Goal: Find contact information: Find contact information

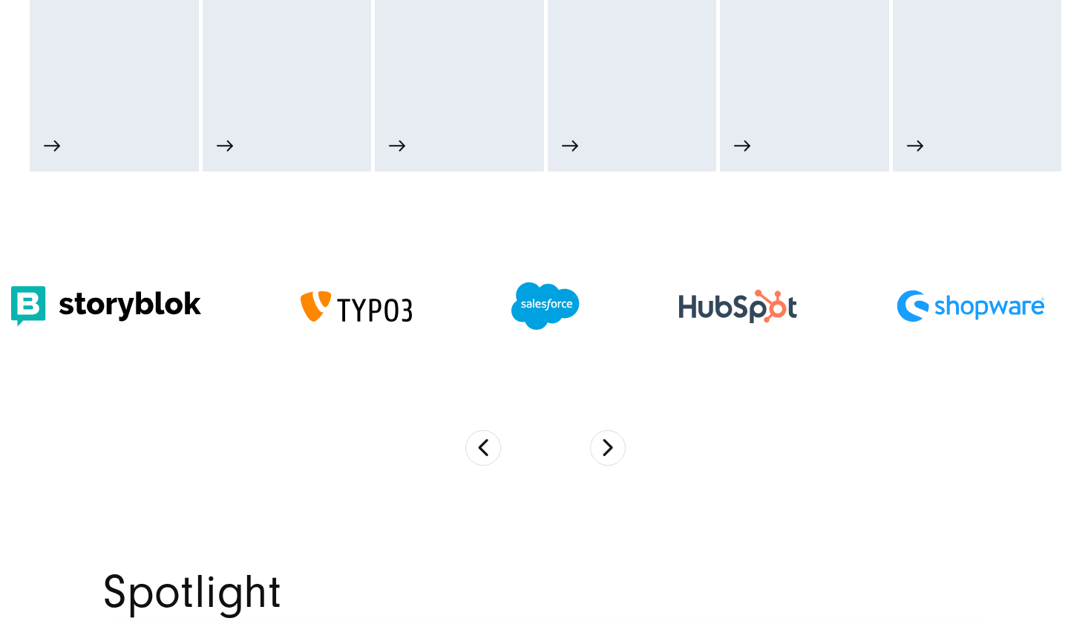
scroll to position [1000, 0]
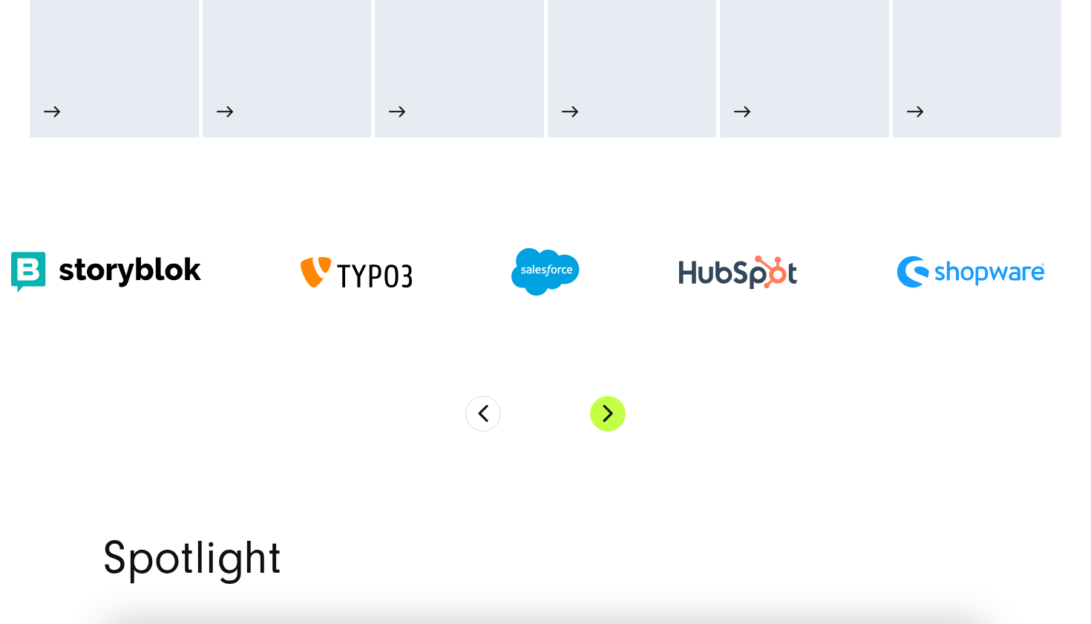
click at [612, 406] on button "Next" at bounding box center [608, 414] width 36 height 36
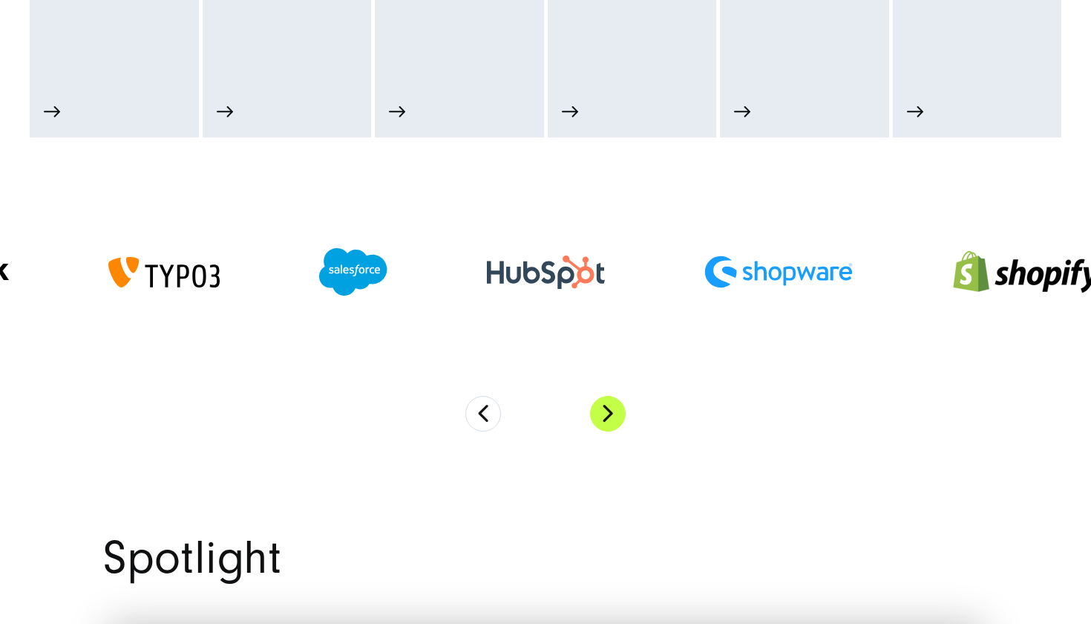
click at [612, 406] on button "Next" at bounding box center [608, 414] width 36 height 36
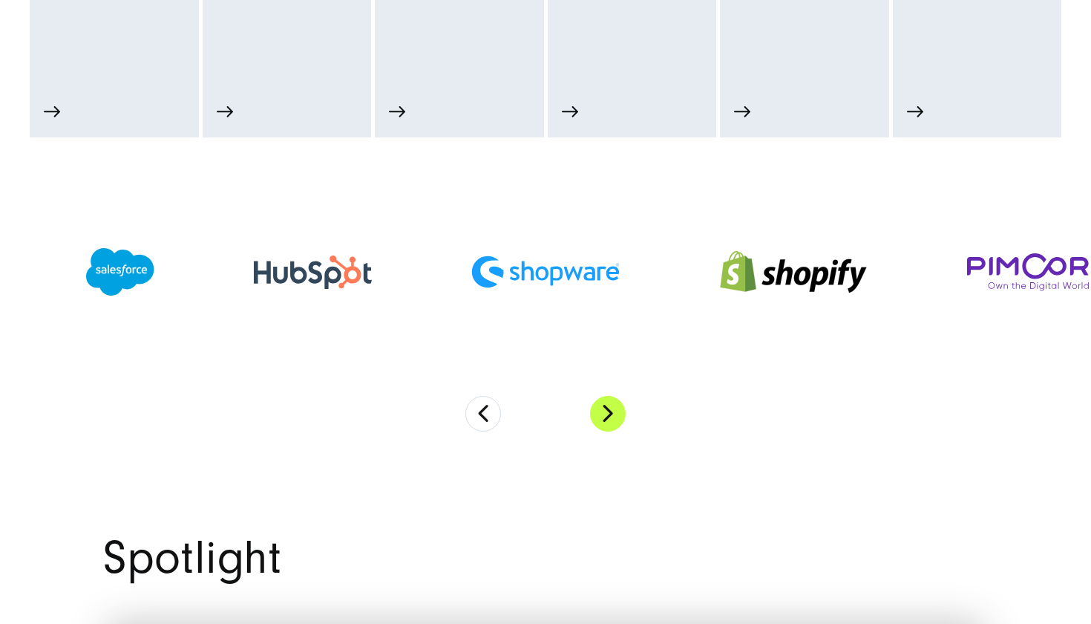
click at [612, 406] on button "Next" at bounding box center [608, 414] width 36 height 36
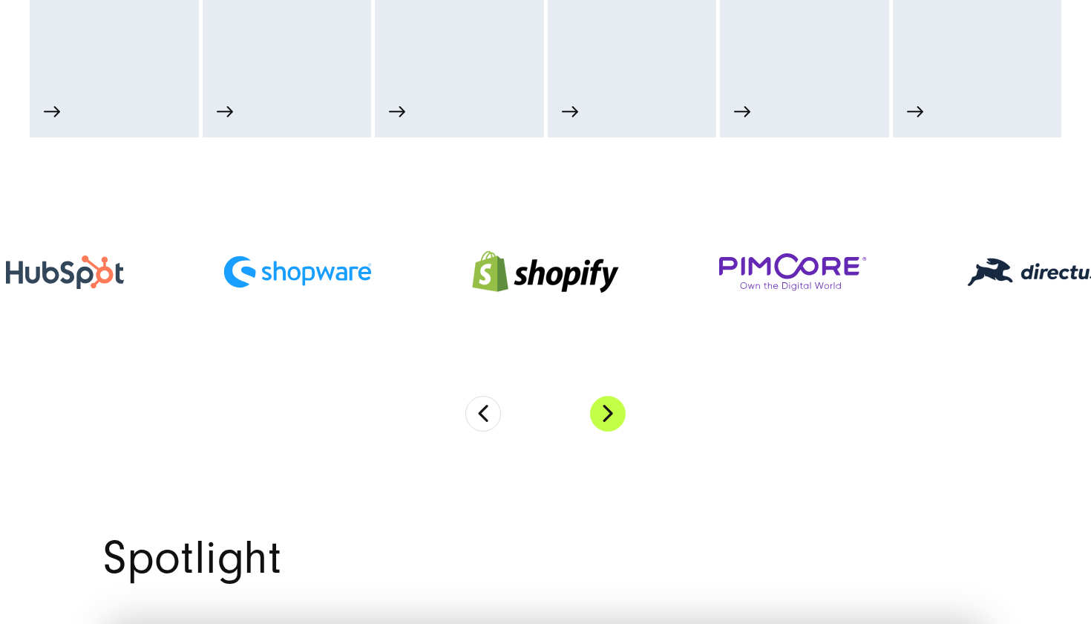
click at [612, 406] on button "Next" at bounding box center [608, 414] width 36 height 36
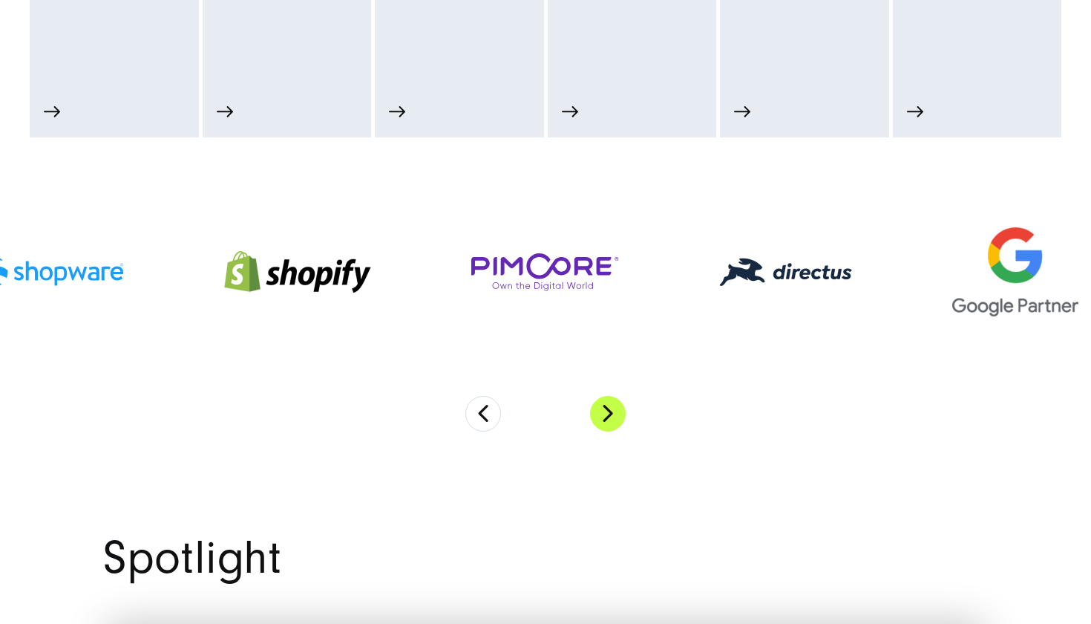
click at [612, 406] on button "Next" at bounding box center [608, 414] width 36 height 36
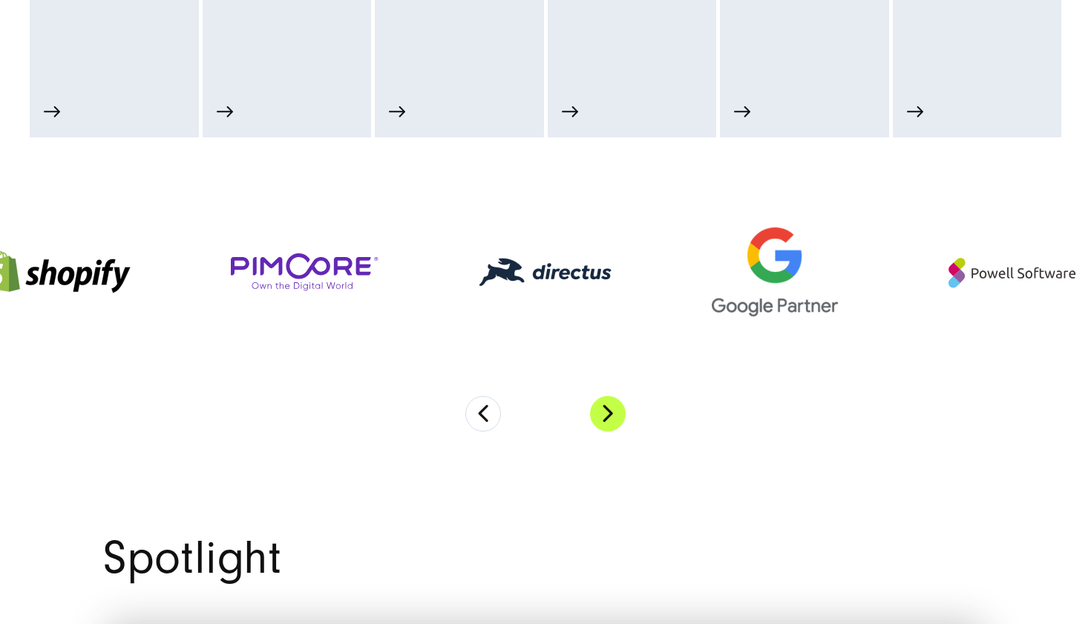
click at [612, 406] on button "Next" at bounding box center [608, 414] width 36 height 36
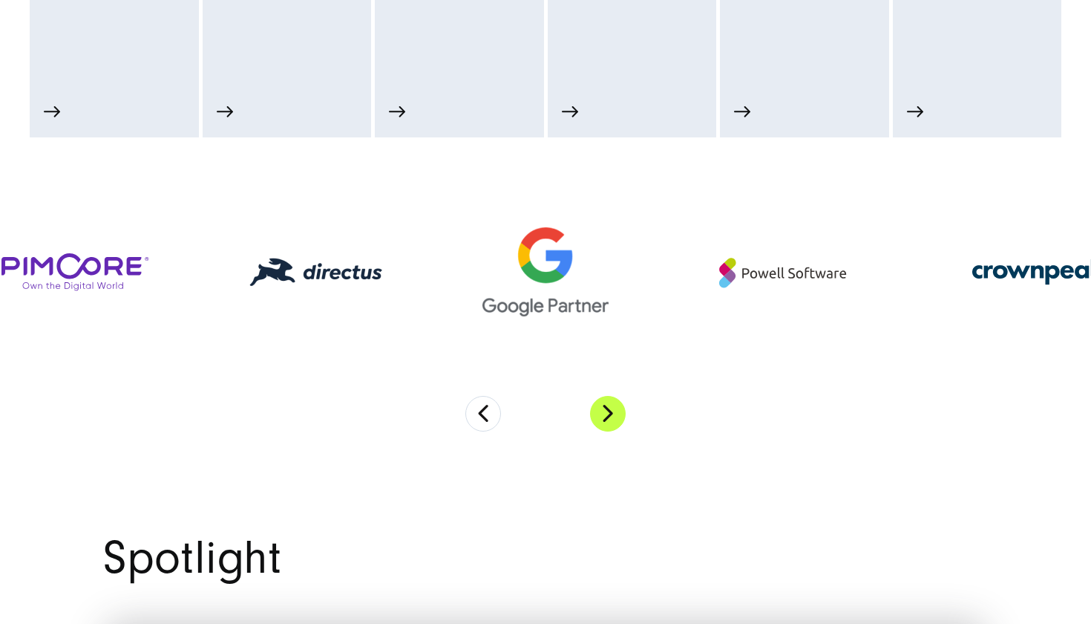
click at [612, 406] on button "Next" at bounding box center [608, 414] width 36 height 36
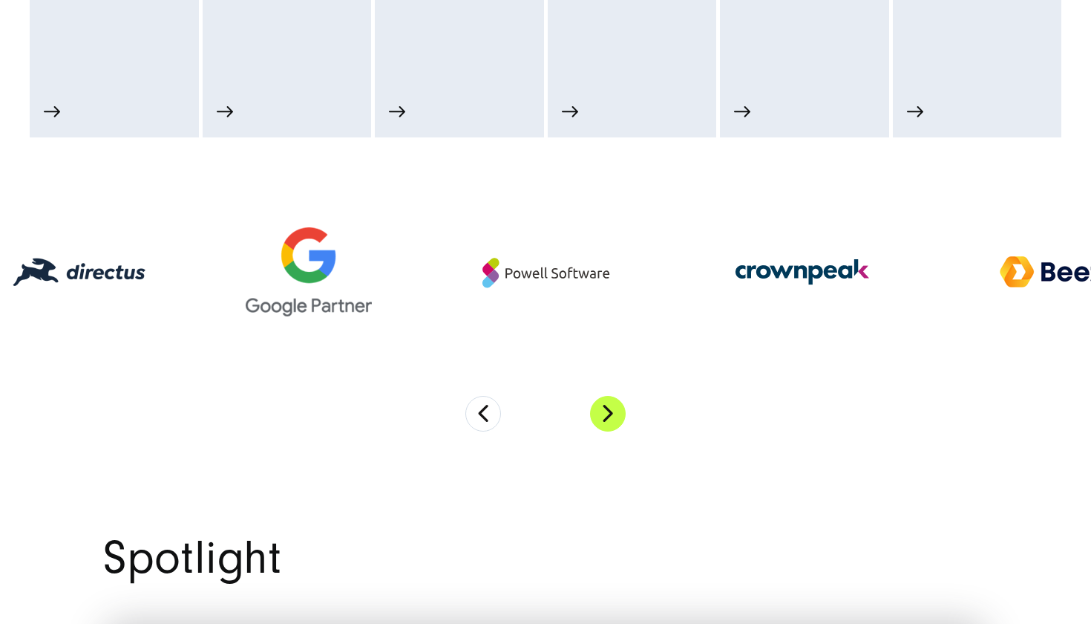
click at [612, 406] on button "Next" at bounding box center [608, 414] width 36 height 36
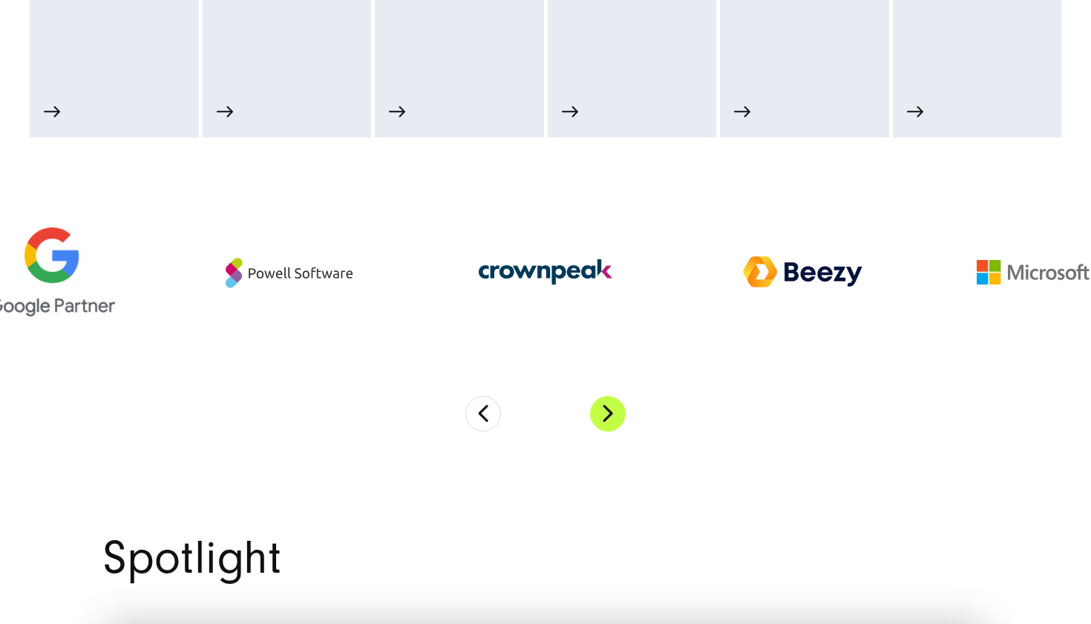
click at [612, 406] on button "Next" at bounding box center [608, 414] width 36 height 36
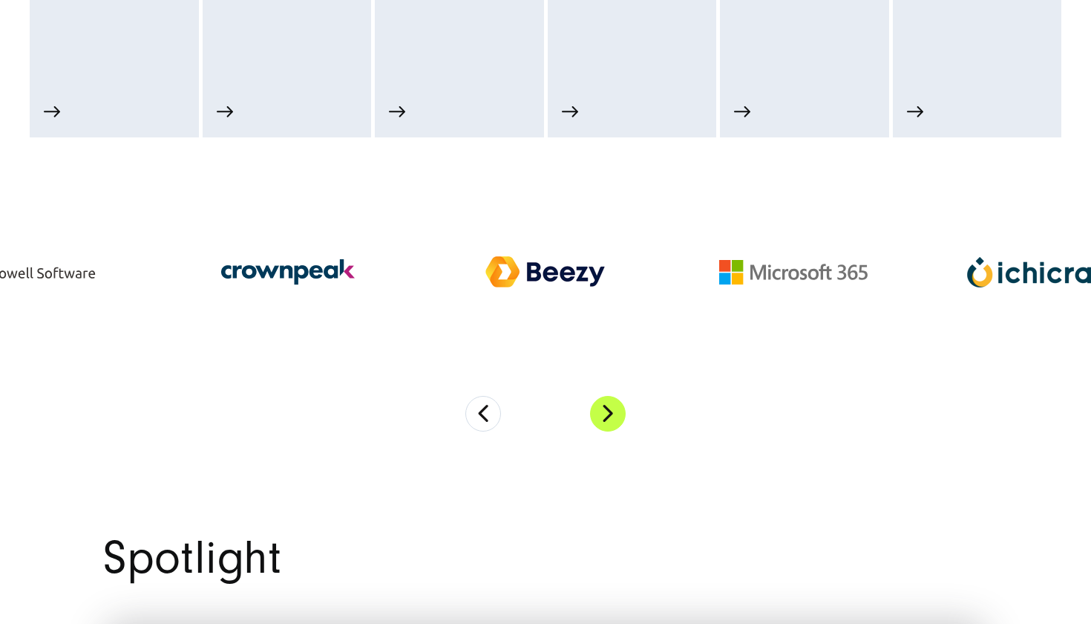
click at [612, 406] on button "Next" at bounding box center [608, 414] width 36 height 36
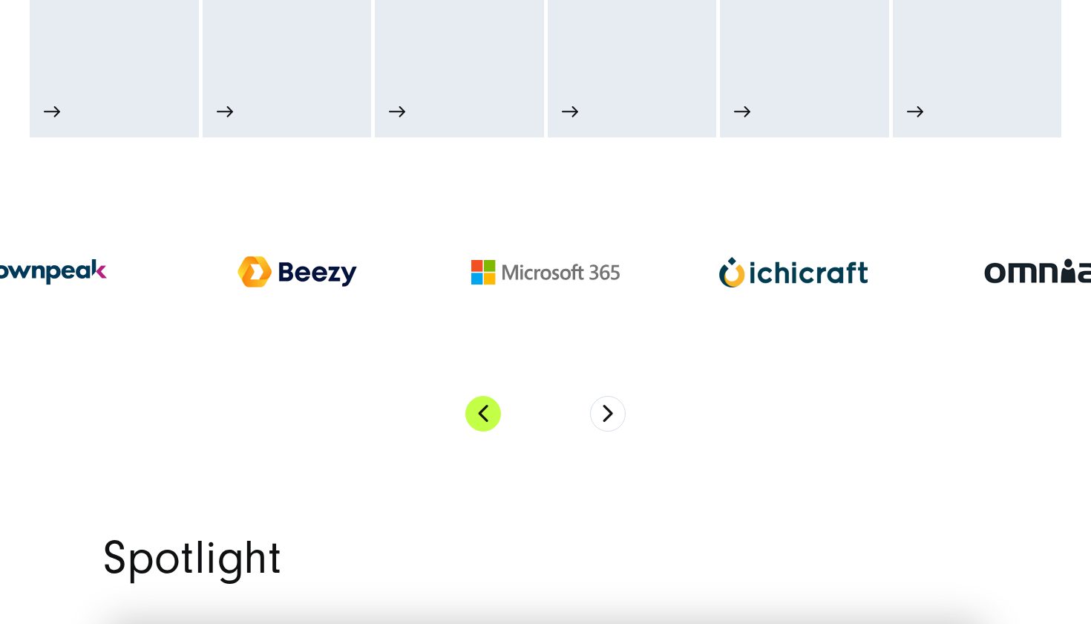
click at [486, 408] on button "Previous" at bounding box center [483, 414] width 36 height 36
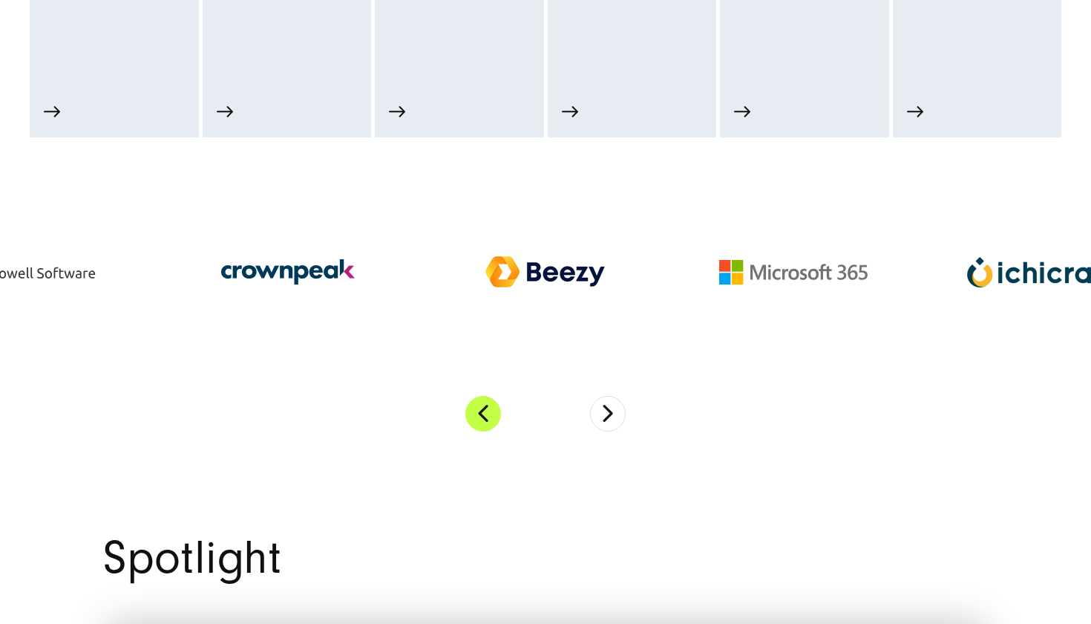
click at [486, 408] on button "Previous" at bounding box center [483, 414] width 36 height 36
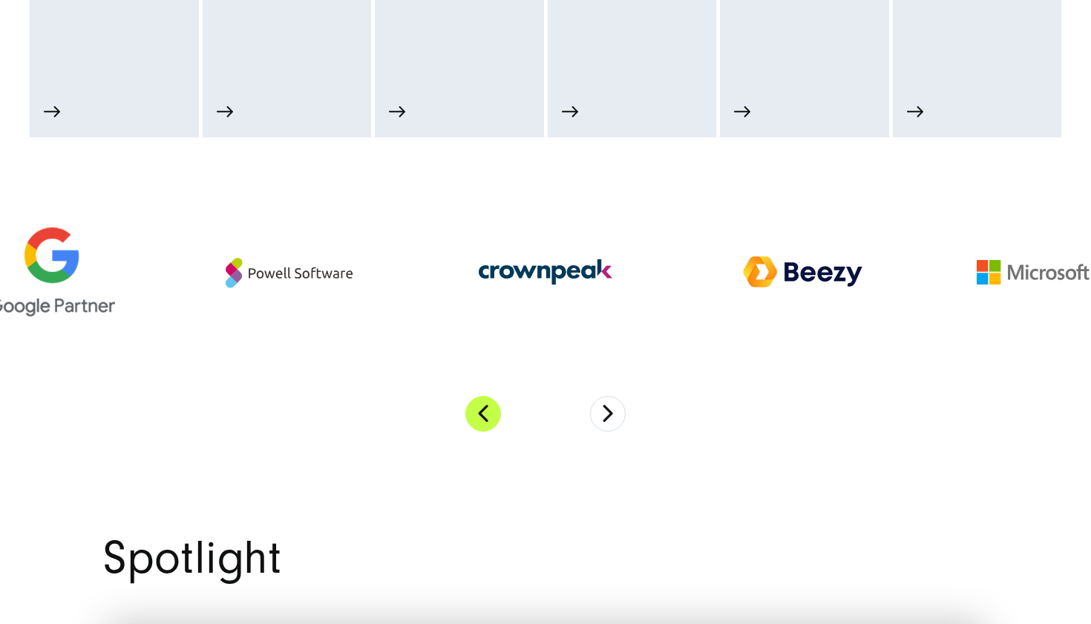
click at [486, 408] on button "Previous" at bounding box center [483, 414] width 36 height 36
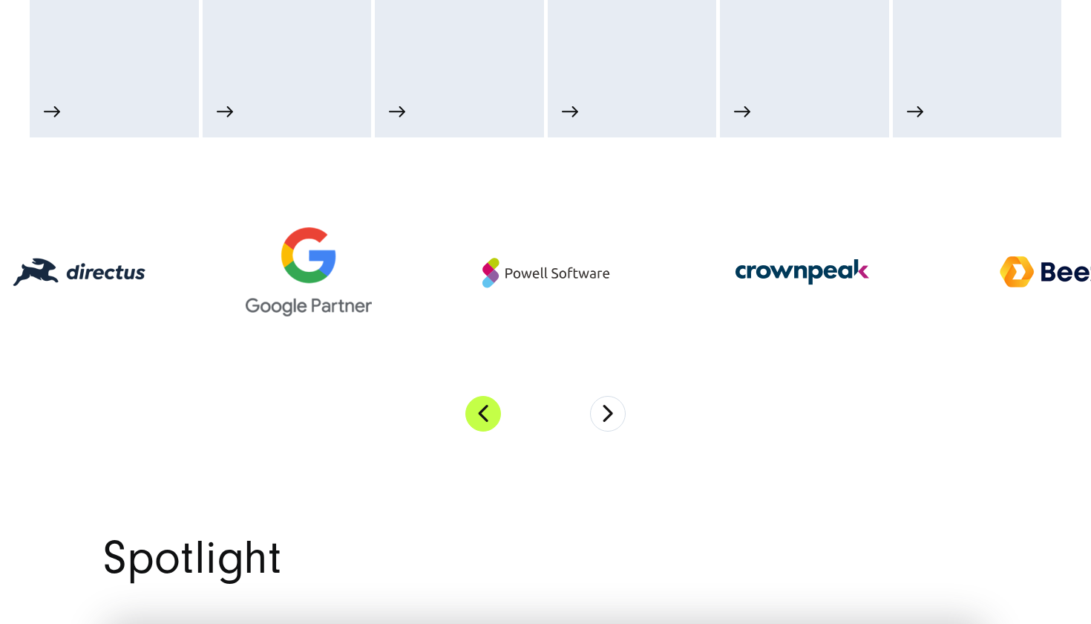
click at [486, 408] on button "Previous" at bounding box center [483, 414] width 36 height 36
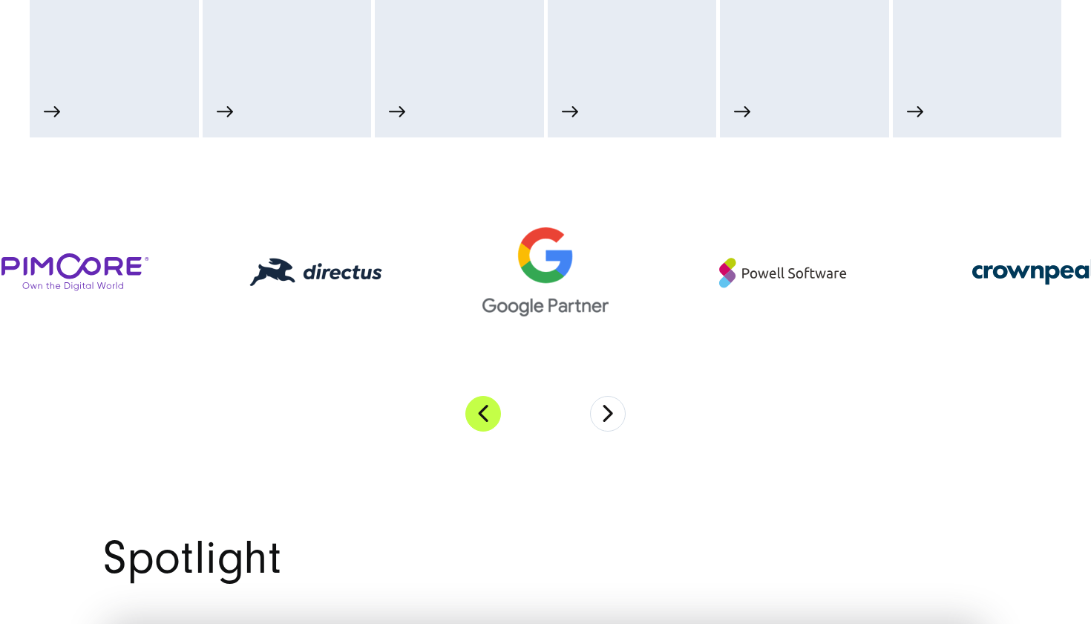
click at [486, 408] on button "Previous" at bounding box center [483, 414] width 36 height 36
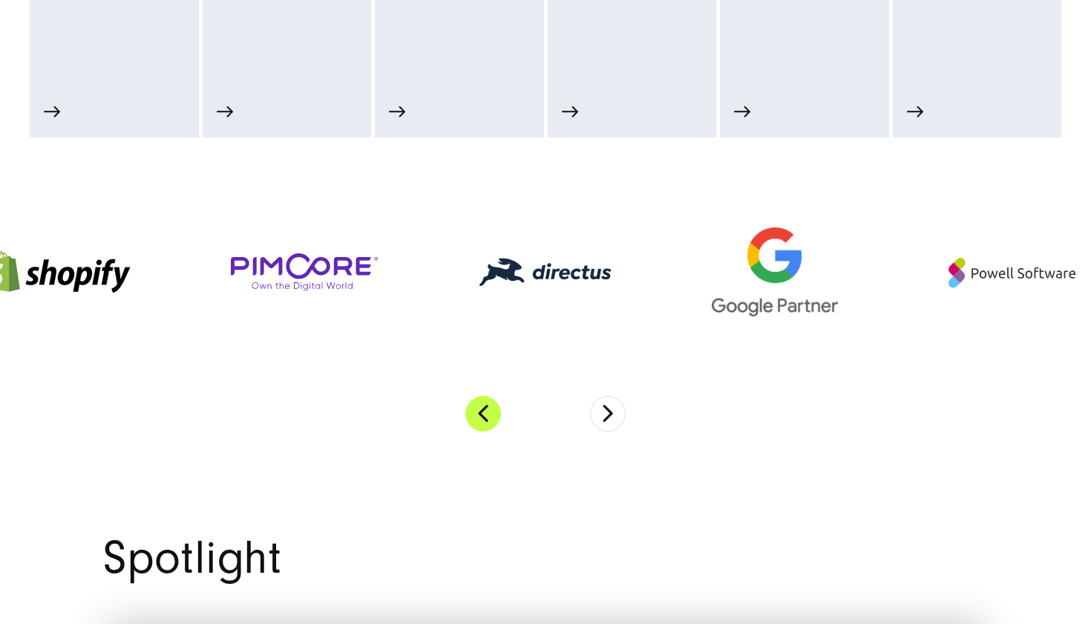
click at [486, 408] on button "Previous" at bounding box center [483, 414] width 36 height 36
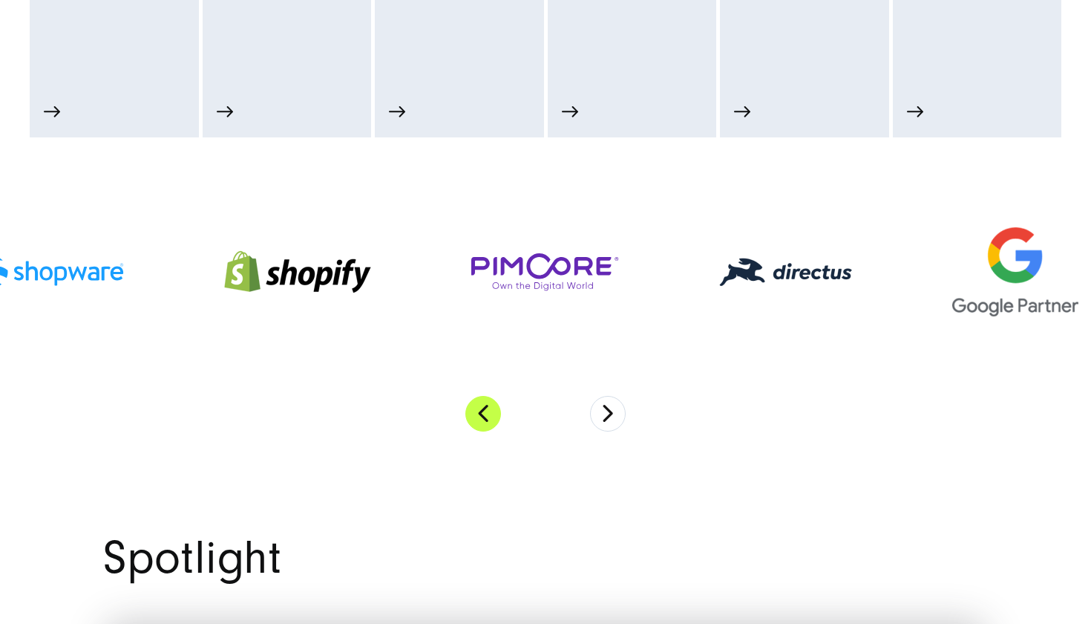
click at [486, 408] on button "Previous" at bounding box center [483, 414] width 36 height 36
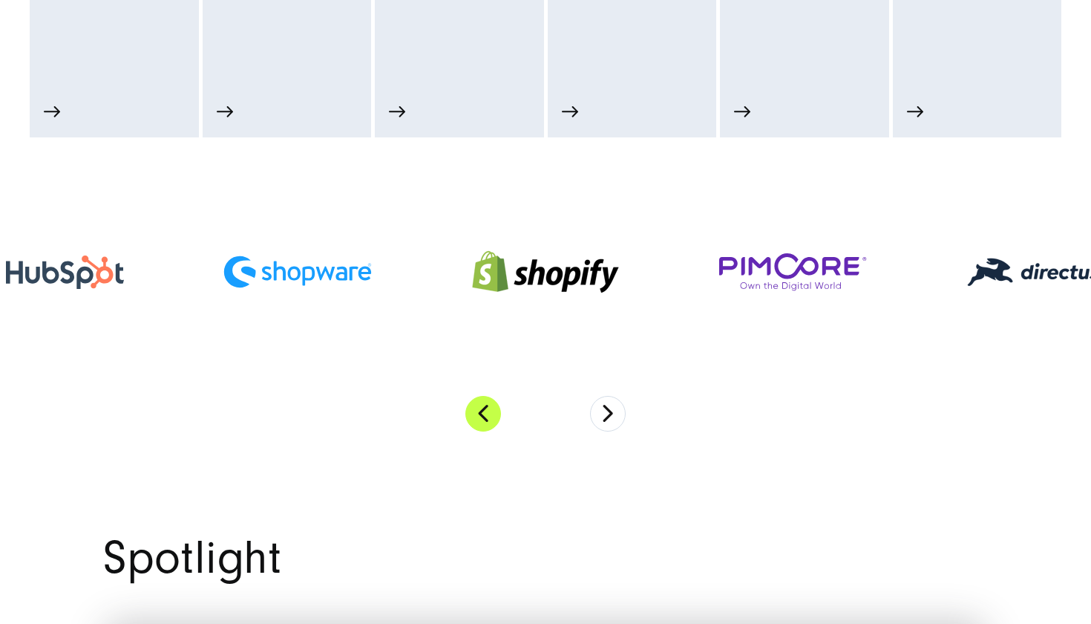
click at [486, 408] on button "Previous" at bounding box center [483, 414] width 36 height 36
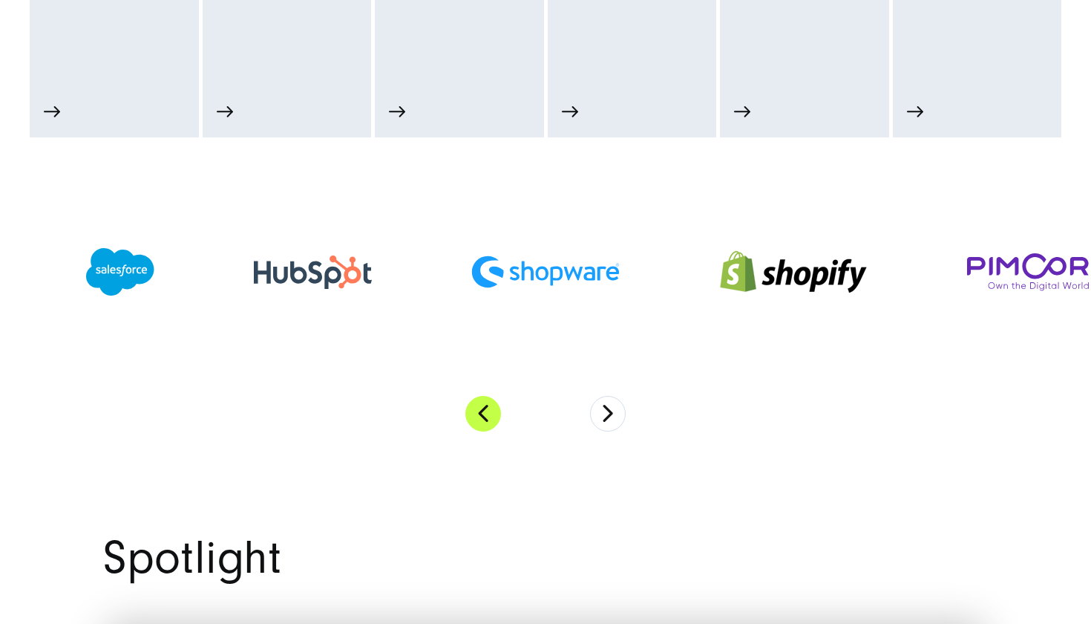
click at [486, 408] on button "Previous" at bounding box center [483, 414] width 36 height 36
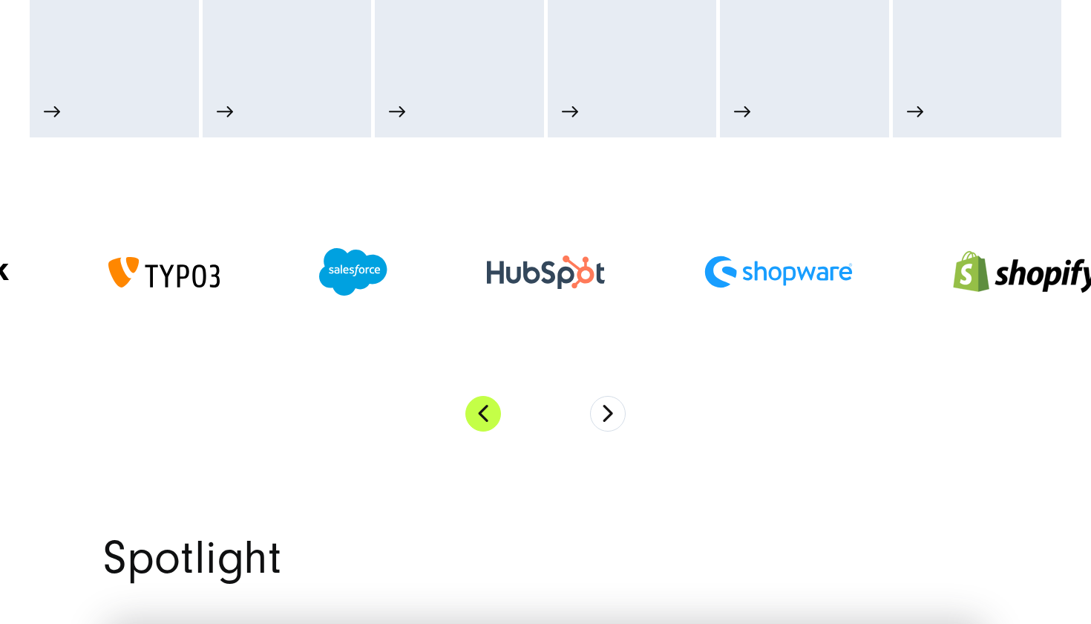
click at [486, 408] on button "Previous" at bounding box center [483, 414] width 36 height 36
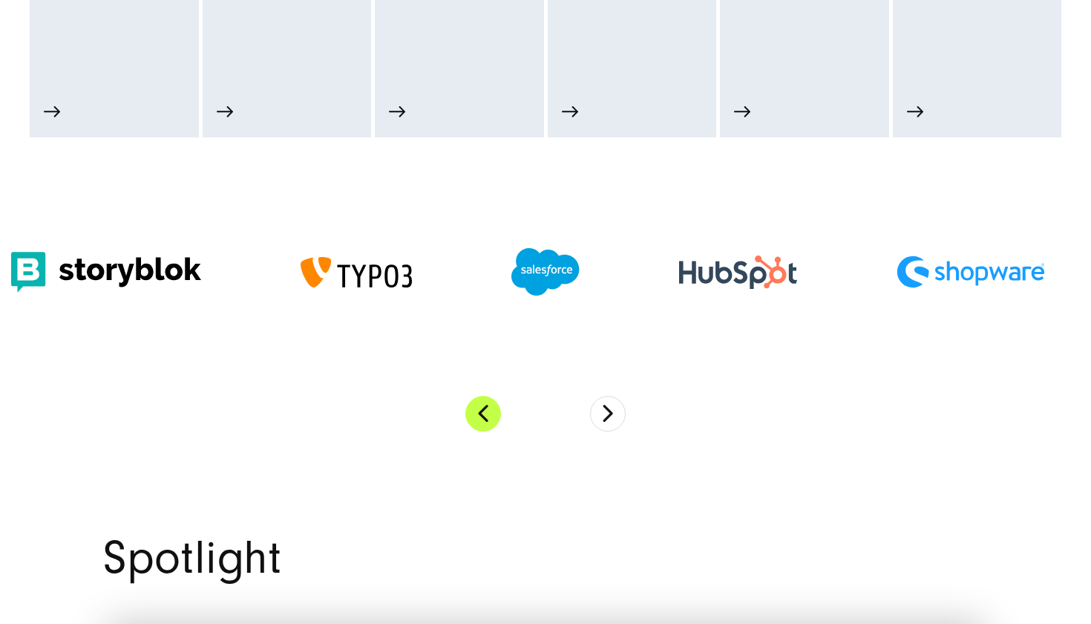
click at [486, 408] on button "Previous" at bounding box center [483, 414] width 36 height 36
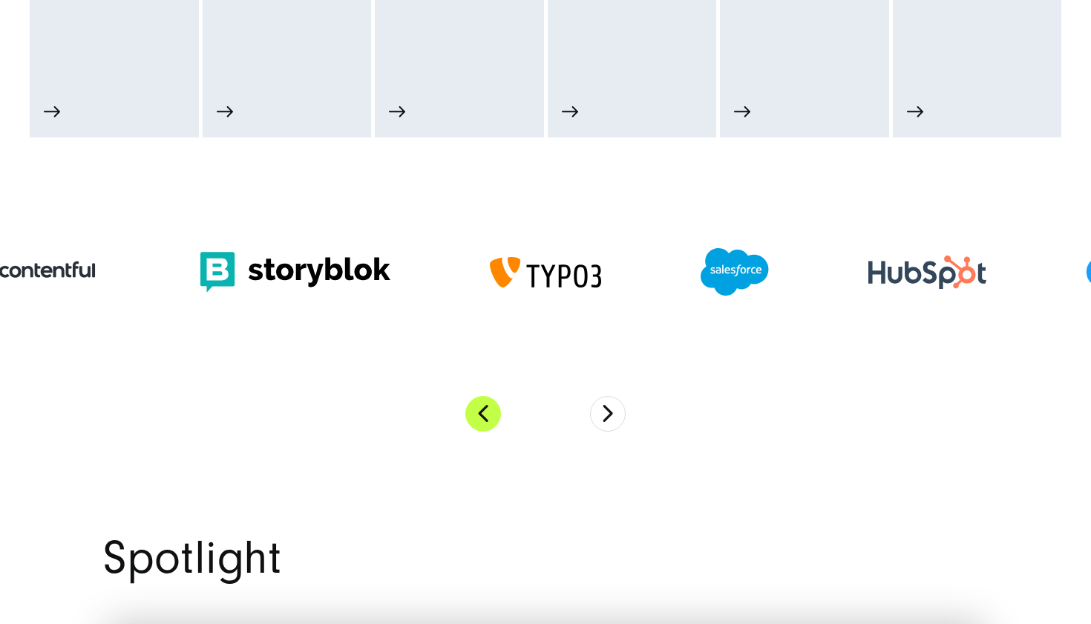
click at [486, 408] on button "Previous" at bounding box center [483, 414] width 36 height 36
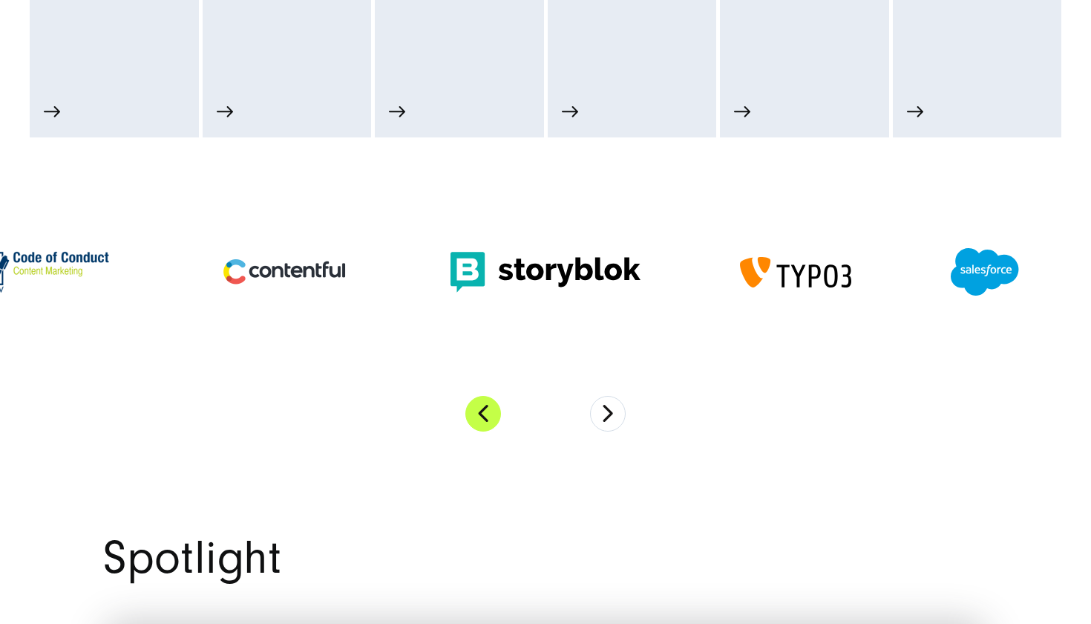
click at [486, 408] on button "Previous" at bounding box center [483, 414] width 36 height 36
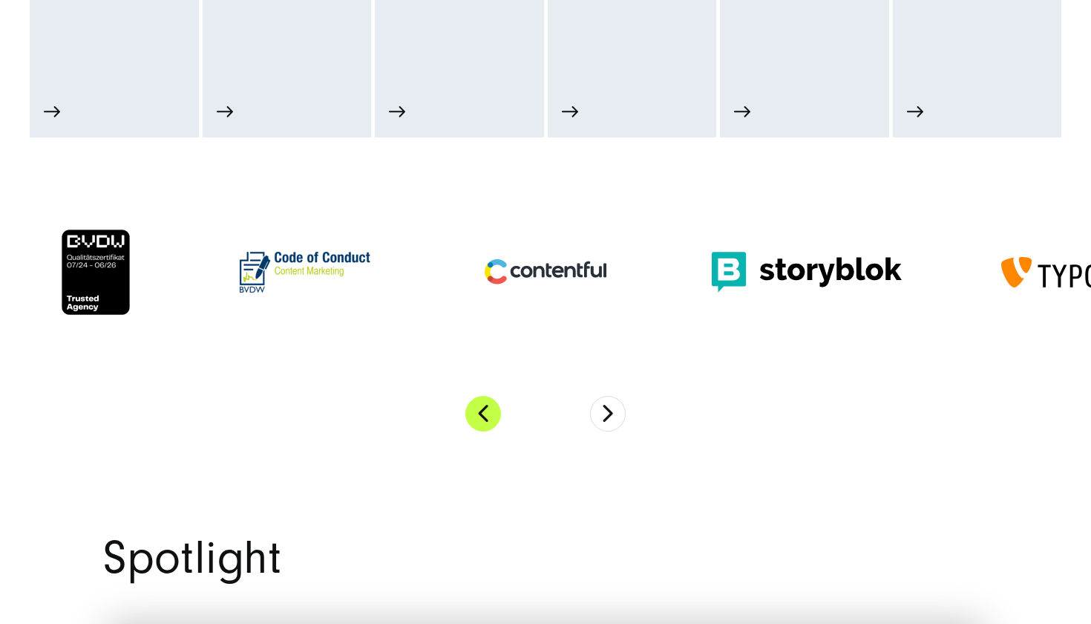
click at [486, 408] on button "Previous" at bounding box center [483, 414] width 36 height 36
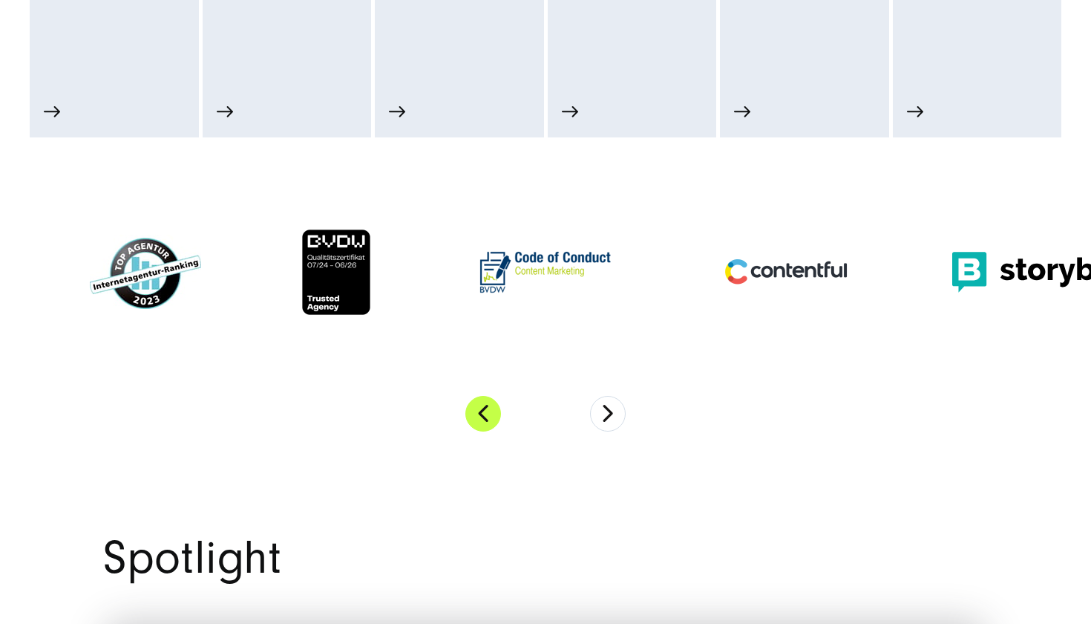
click at [486, 408] on button "Previous" at bounding box center [483, 414] width 36 height 36
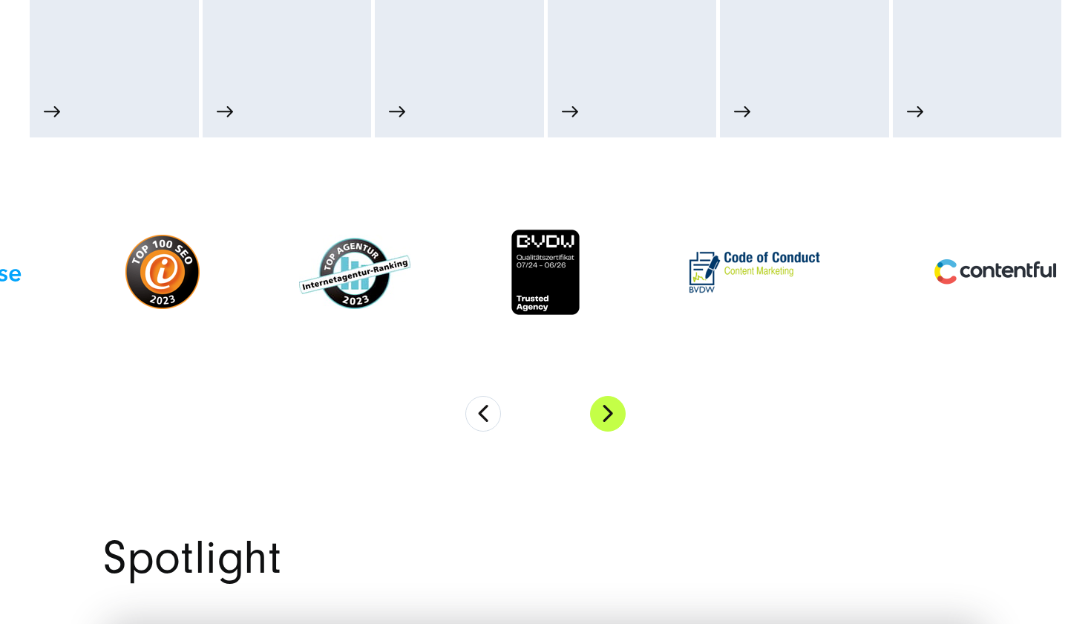
click at [605, 411] on button "Next" at bounding box center [608, 414] width 36 height 36
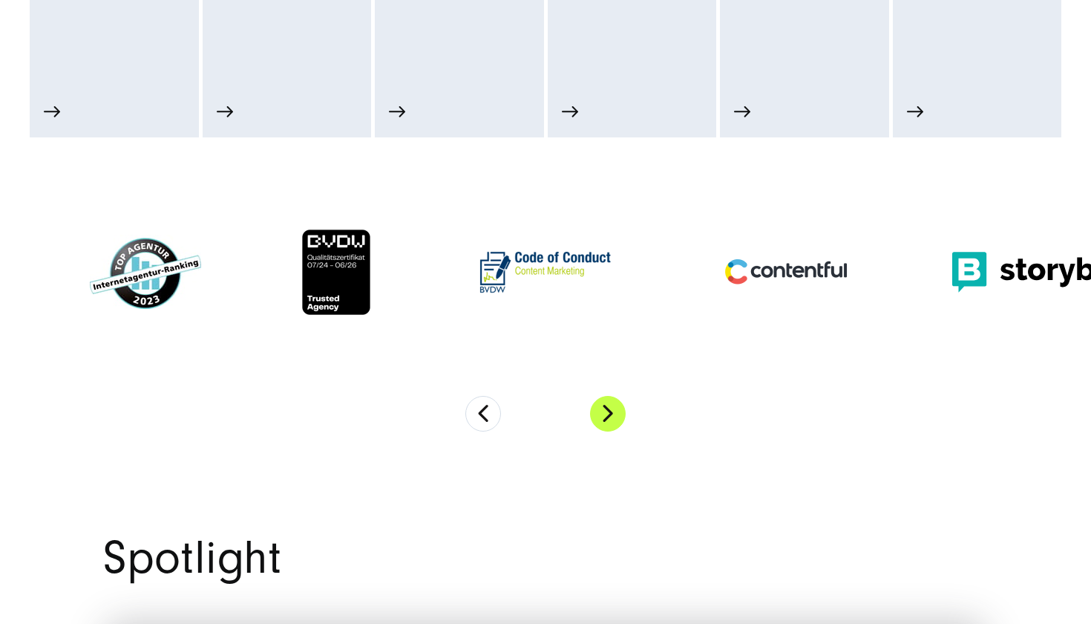
click at [605, 411] on button "Next" at bounding box center [608, 414] width 36 height 36
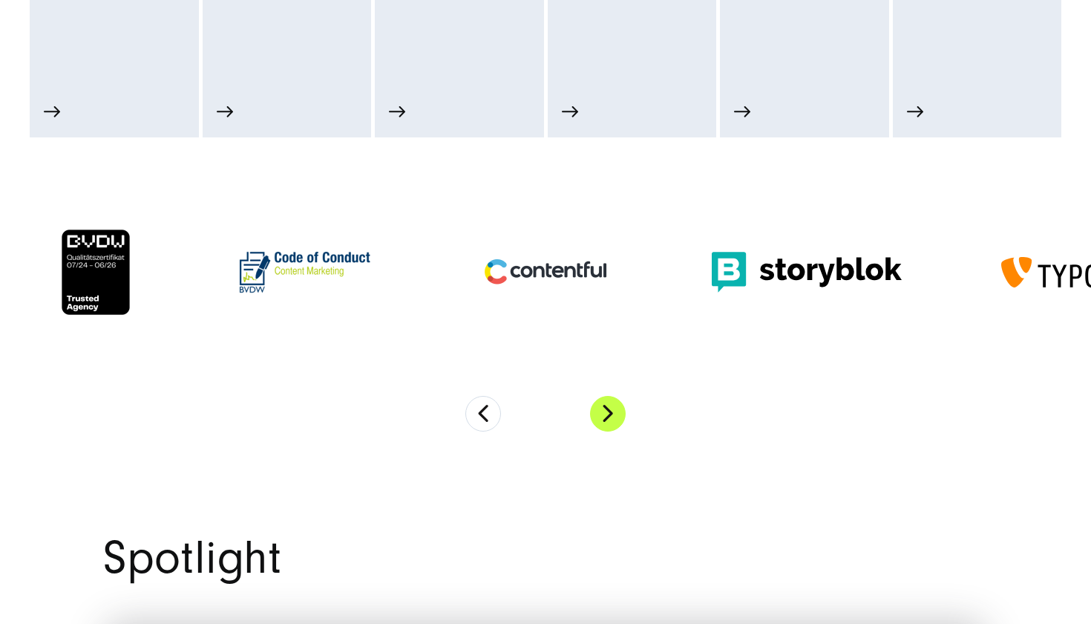
click at [605, 411] on button "Next" at bounding box center [608, 414] width 36 height 36
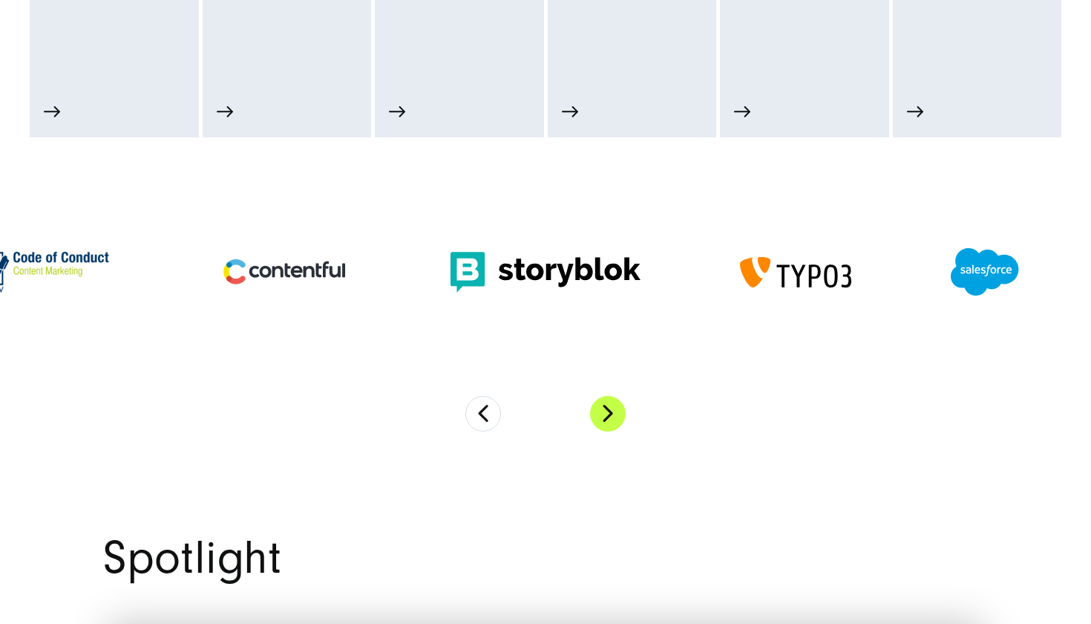
click at [605, 411] on button "Next" at bounding box center [608, 414] width 36 height 36
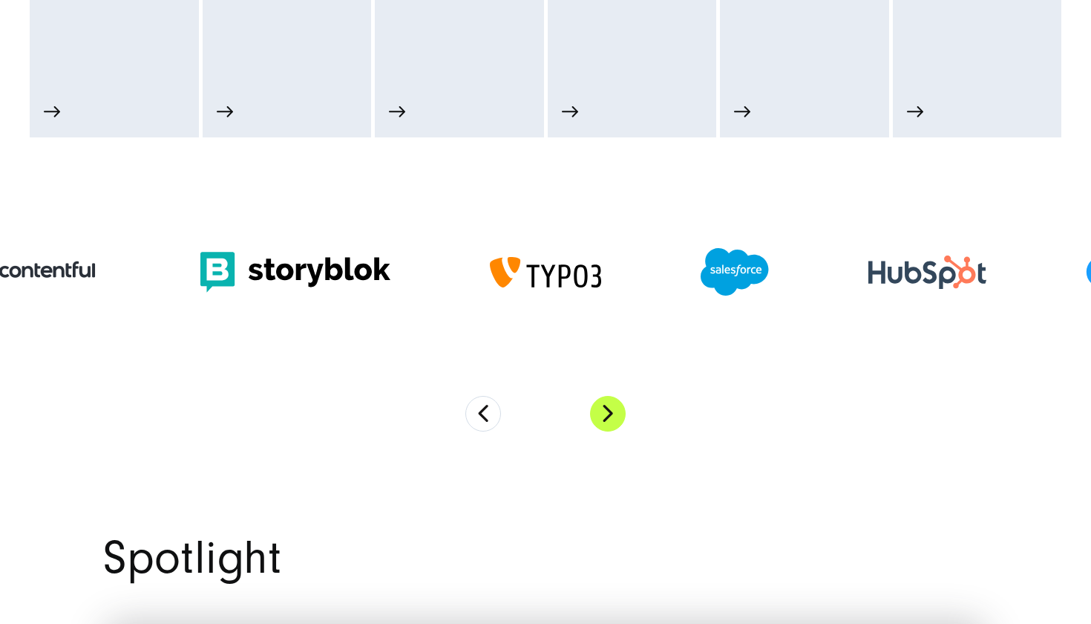
click at [609, 411] on button "Next" at bounding box center [608, 414] width 36 height 36
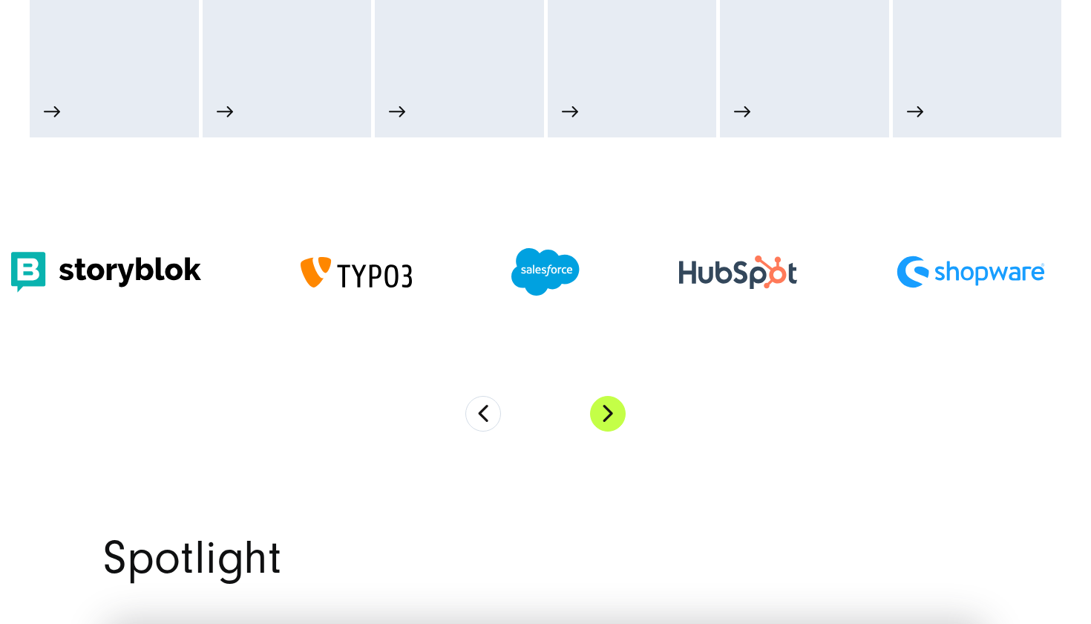
click at [609, 411] on button "Next" at bounding box center [608, 414] width 36 height 36
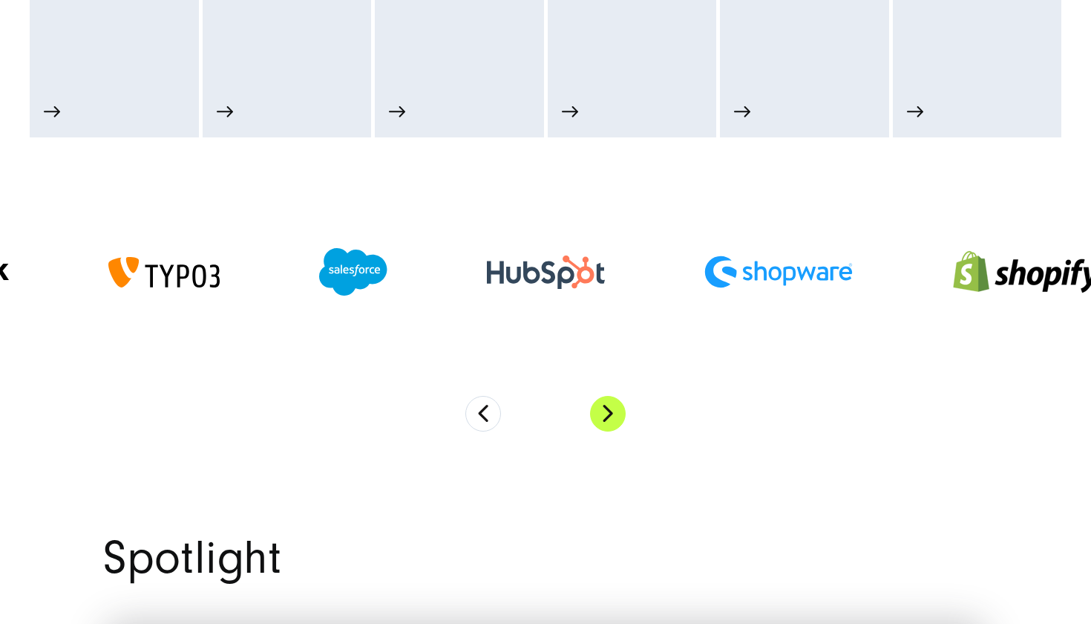
click at [611, 419] on button "Next" at bounding box center [608, 414] width 36 height 36
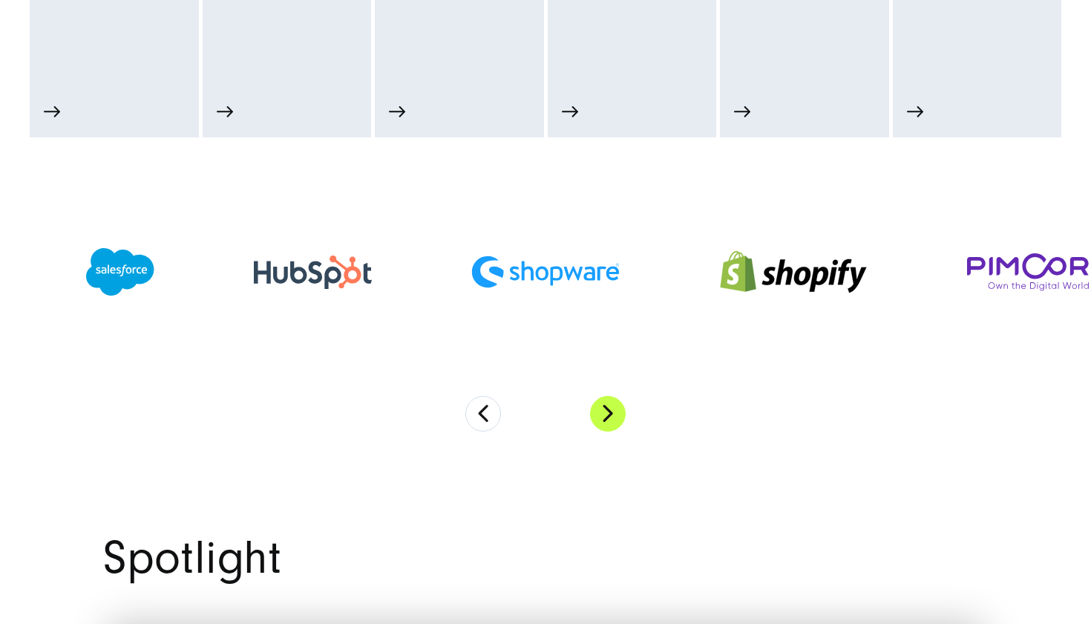
click at [611, 419] on button "Next" at bounding box center [608, 414] width 36 height 36
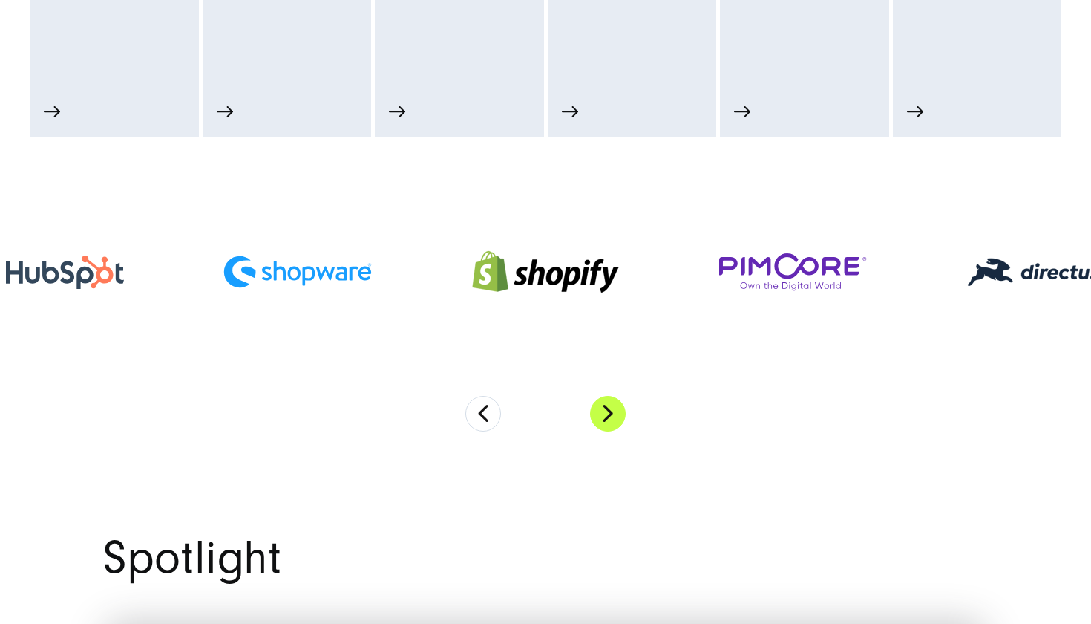
click at [611, 419] on button "Next" at bounding box center [608, 414] width 36 height 36
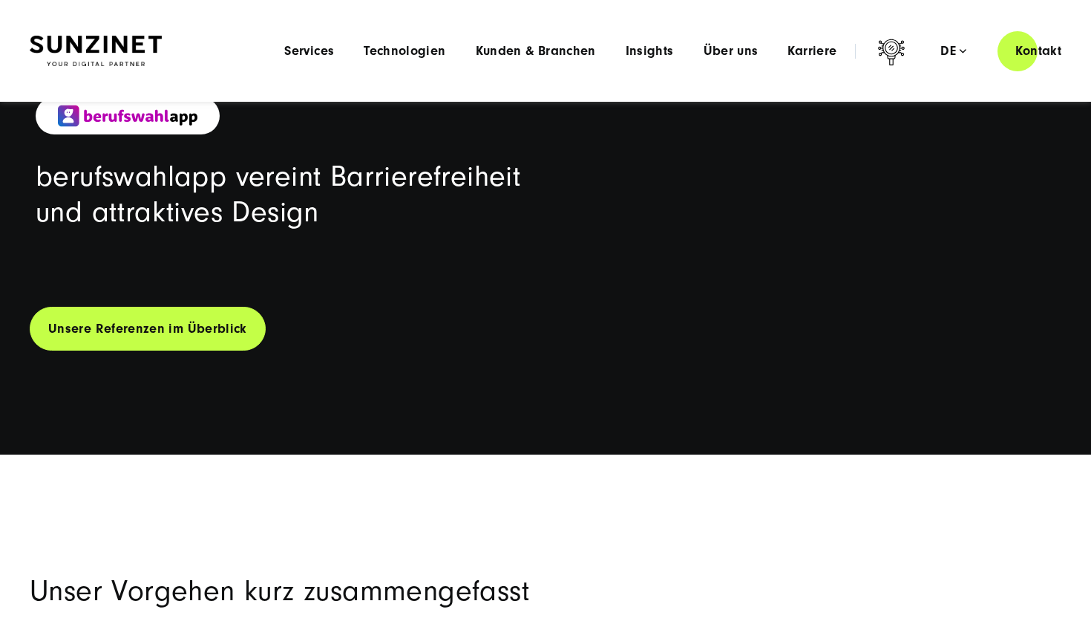
scroll to position [4936, 0]
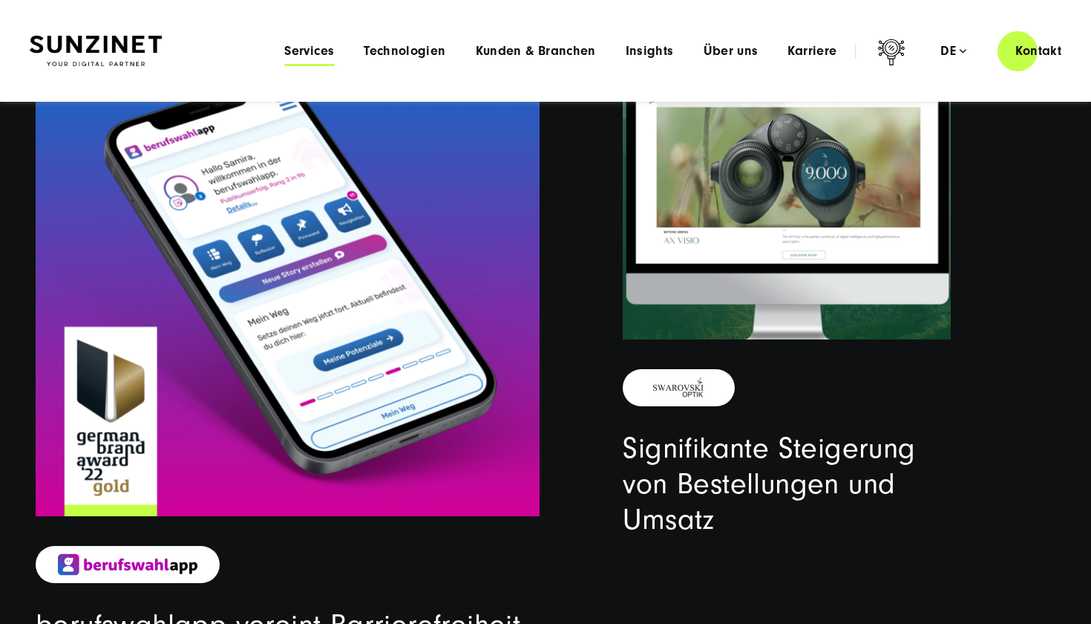
click at [306, 51] on span "Services" at bounding box center [309, 51] width 50 height 15
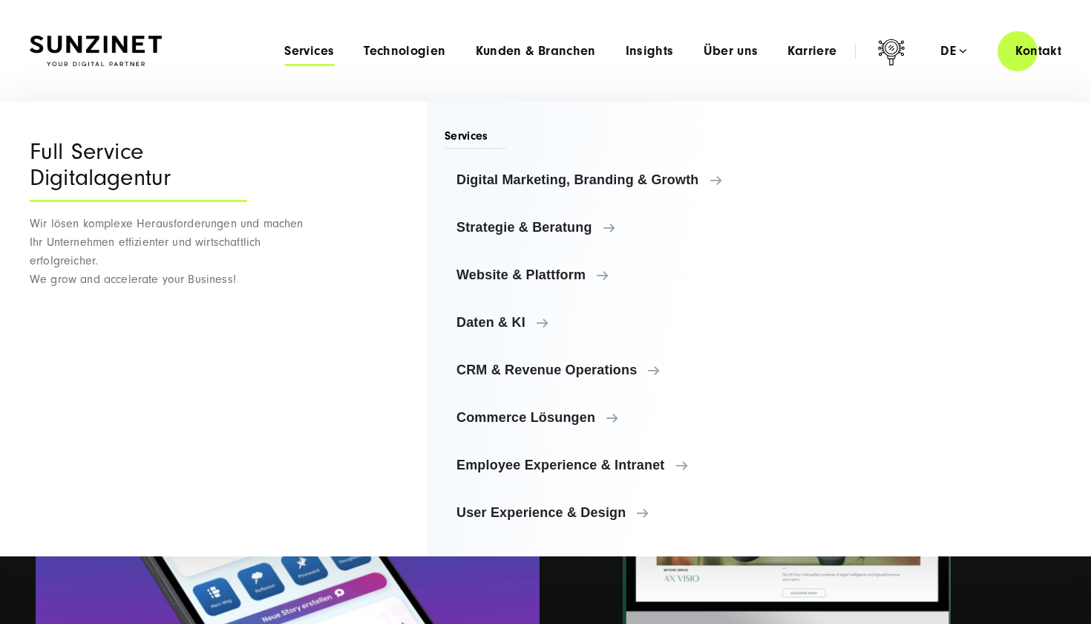
scroll to position [4580, 0]
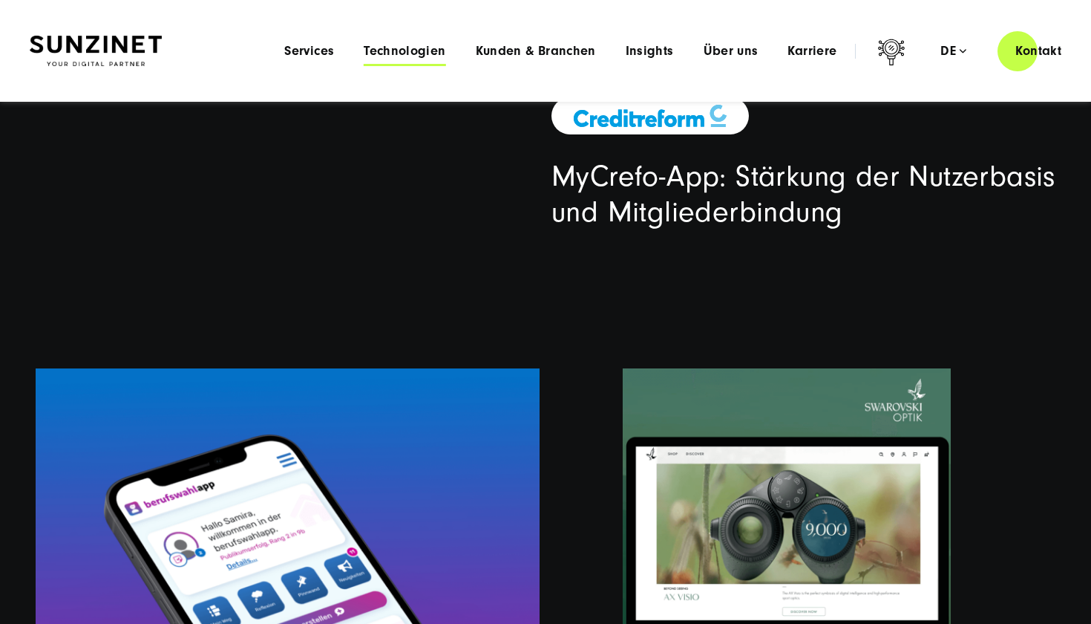
click at [384, 53] on span "Technologien" at bounding box center [405, 51] width 82 height 15
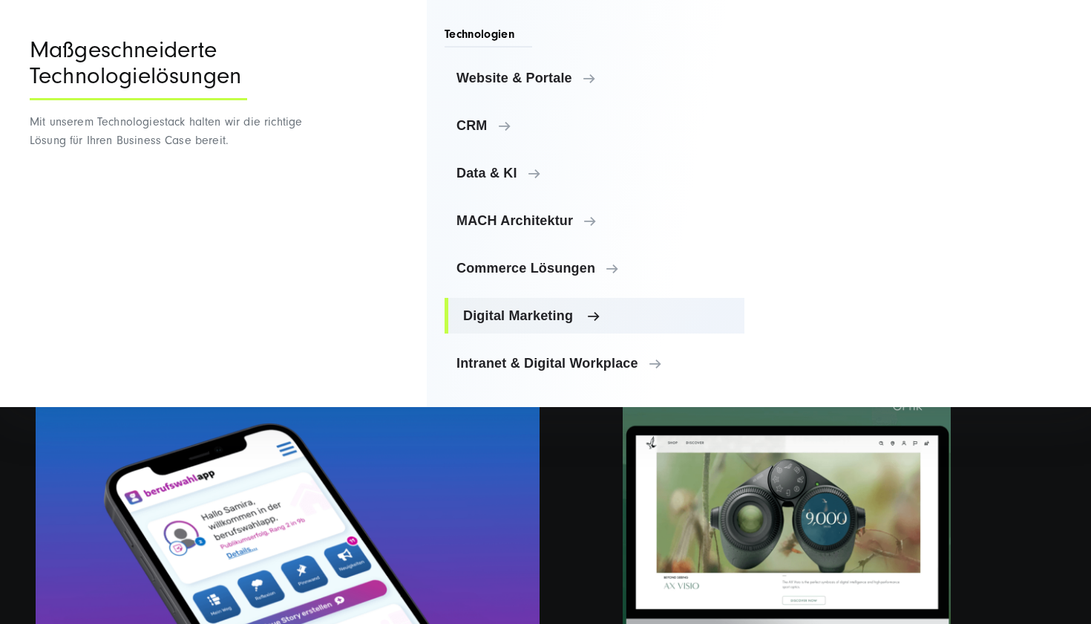
scroll to position [4594, 0]
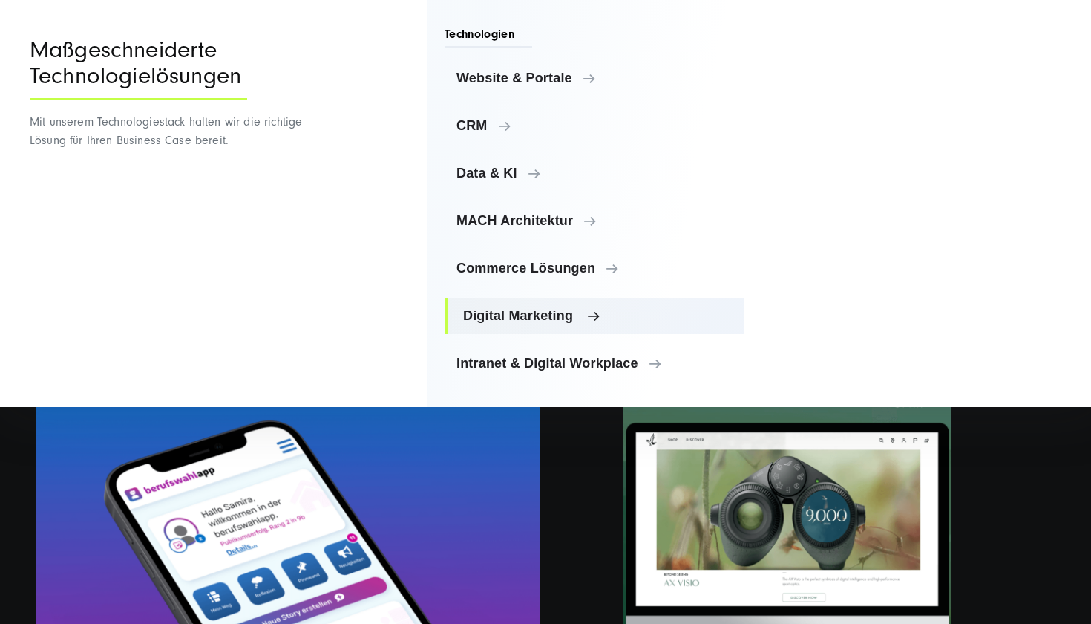
click at [576, 321] on span "Digital Marketing" at bounding box center [597, 315] width 269 height 15
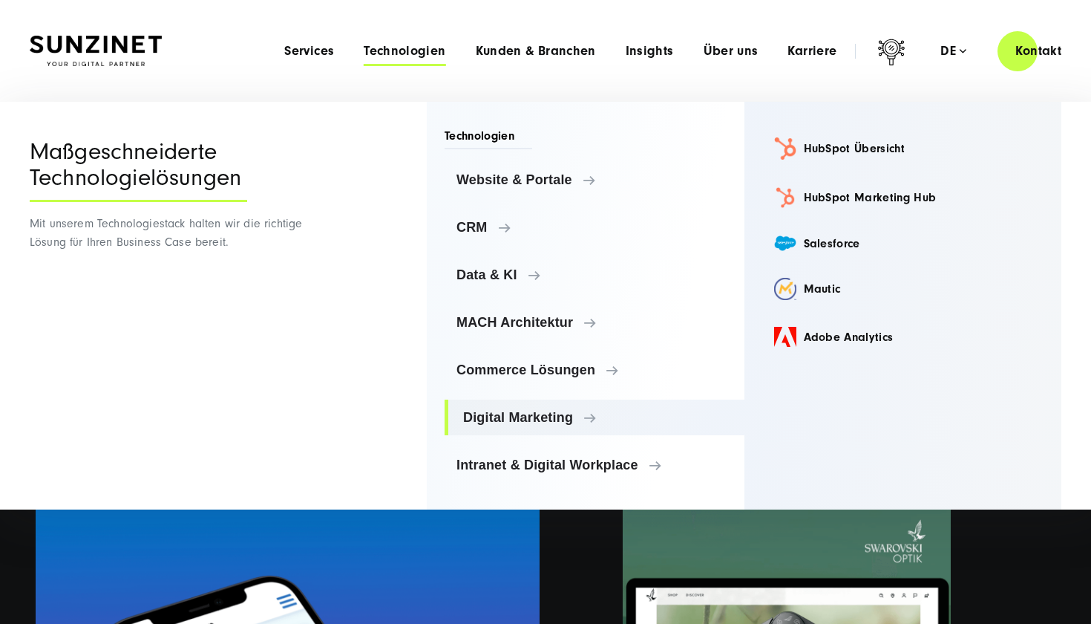
scroll to position [4419, 0]
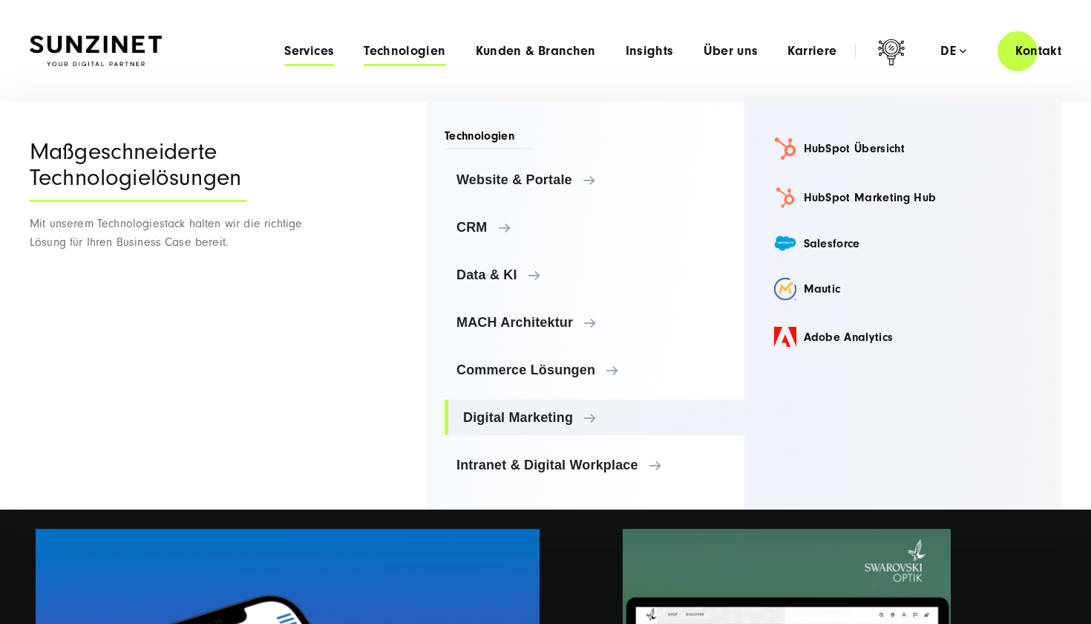
click at [324, 53] on span "Services" at bounding box center [309, 51] width 50 height 15
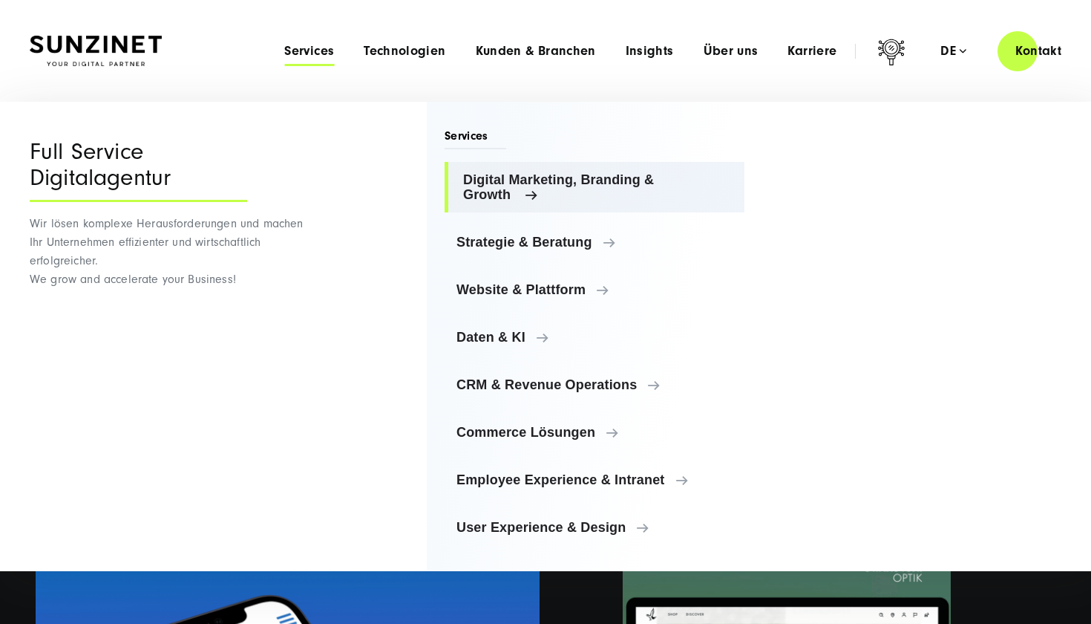
click at [544, 187] on link "Digital Marketing, Branding & Growth" at bounding box center [595, 187] width 300 height 50
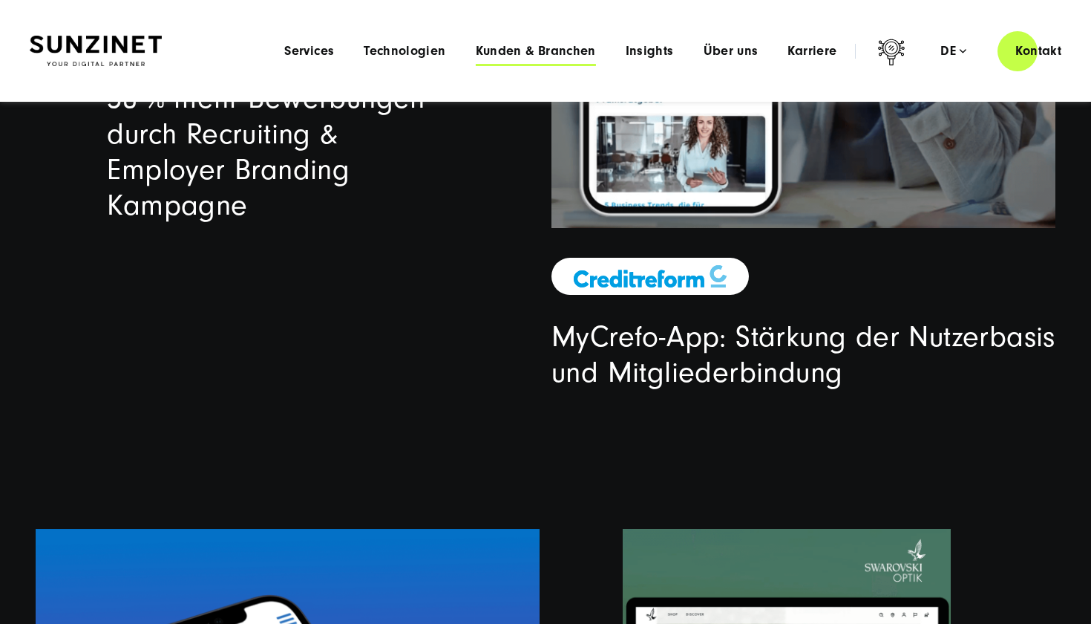
click at [529, 49] on span "Kunden & Branchen" at bounding box center [536, 51] width 120 height 15
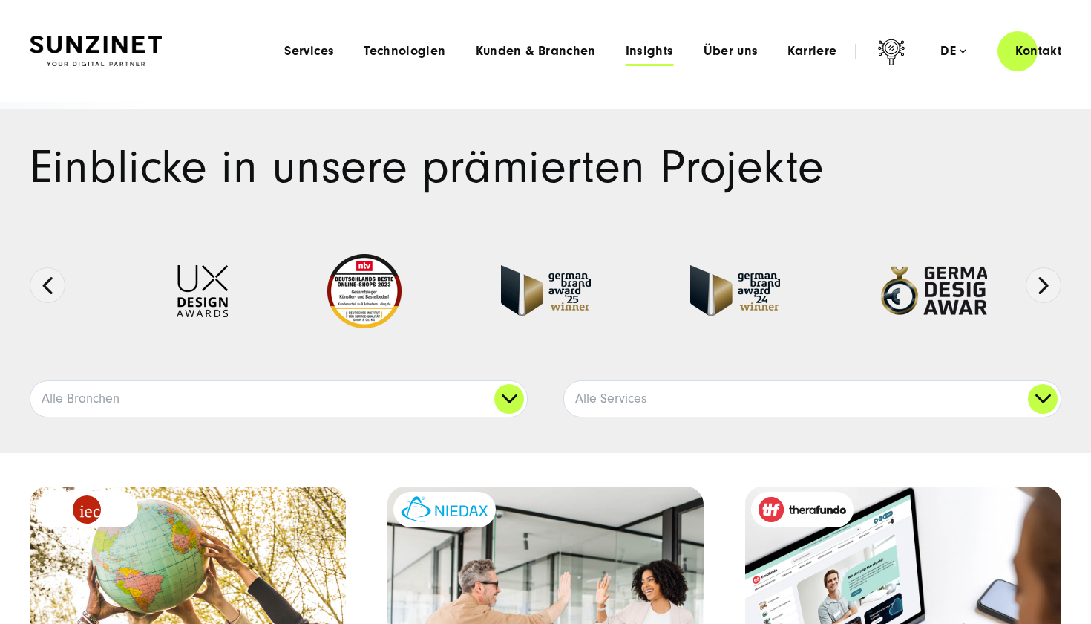
click at [652, 51] on span "Insights" at bounding box center [650, 51] width 48 height 15
click at [728, 57] on span "Über uns" at bounding box center [731, 51] width 55 height 15
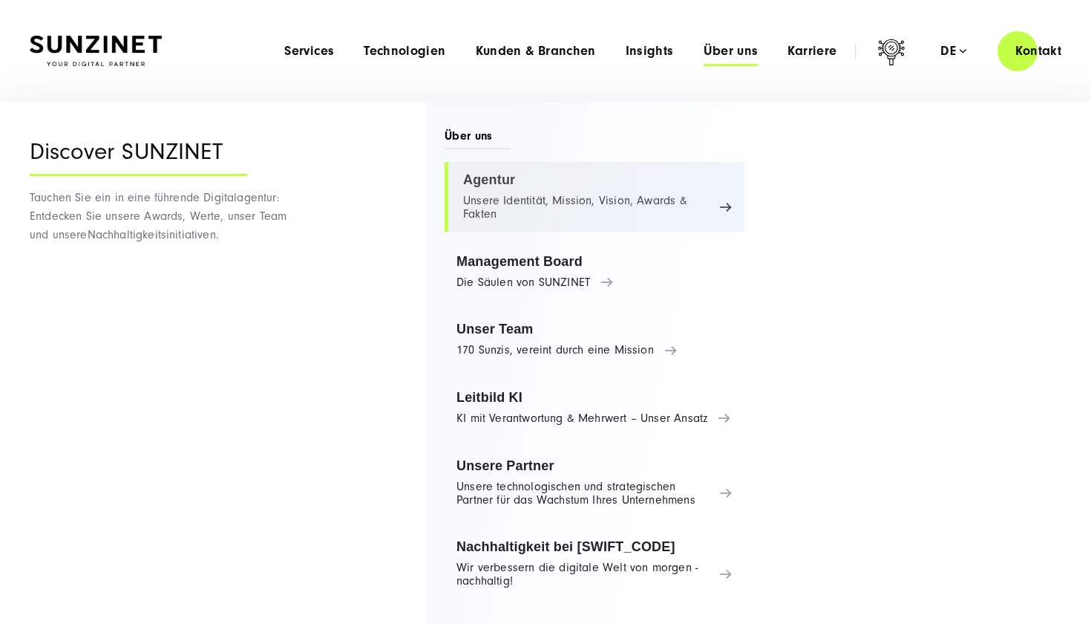
click at [473, 185] on link "Agentur Unsere Identität, Mission, Vision, Awards & Fakten" at bounding box center [595, 197] width 300 height 70
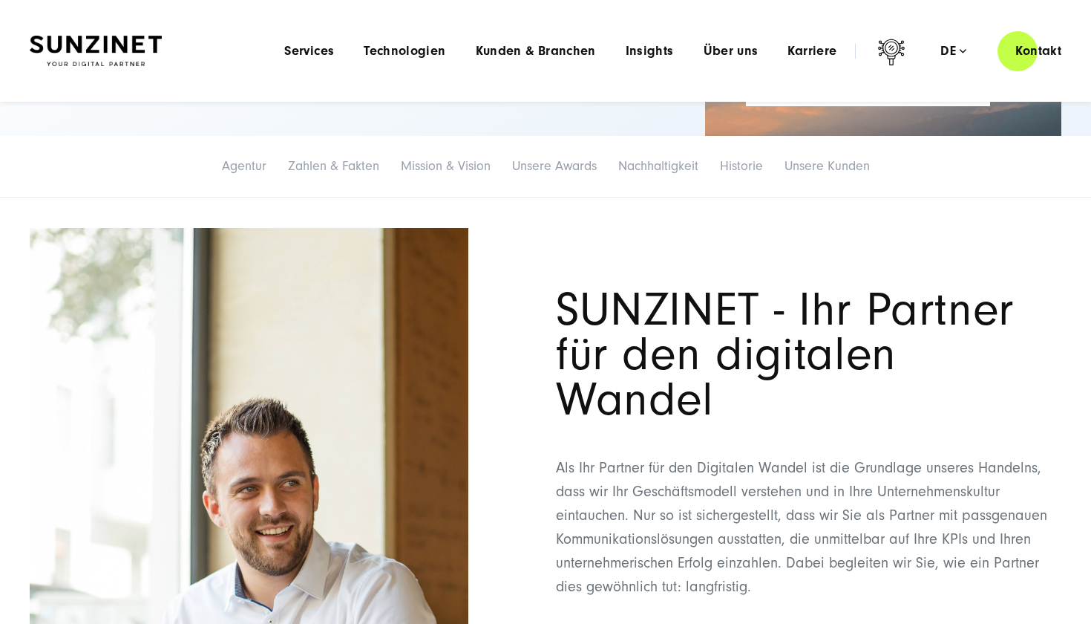
scroll to position [319, 0]
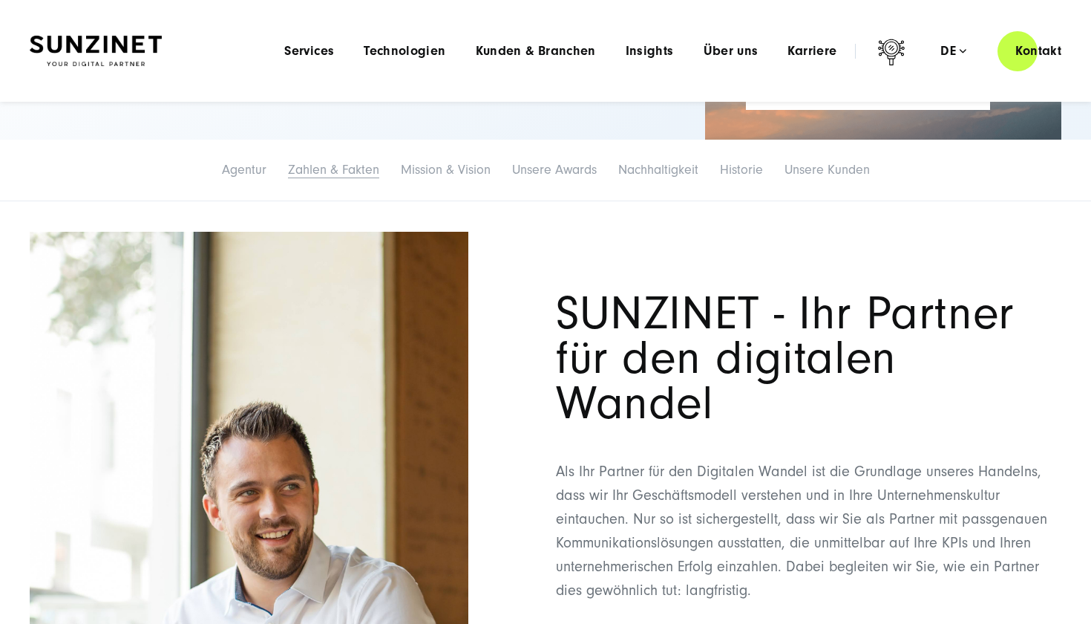
click at [326, 170] on link "Zahlen & Fakten" at bounding box center [333, 170] width 91 height 16
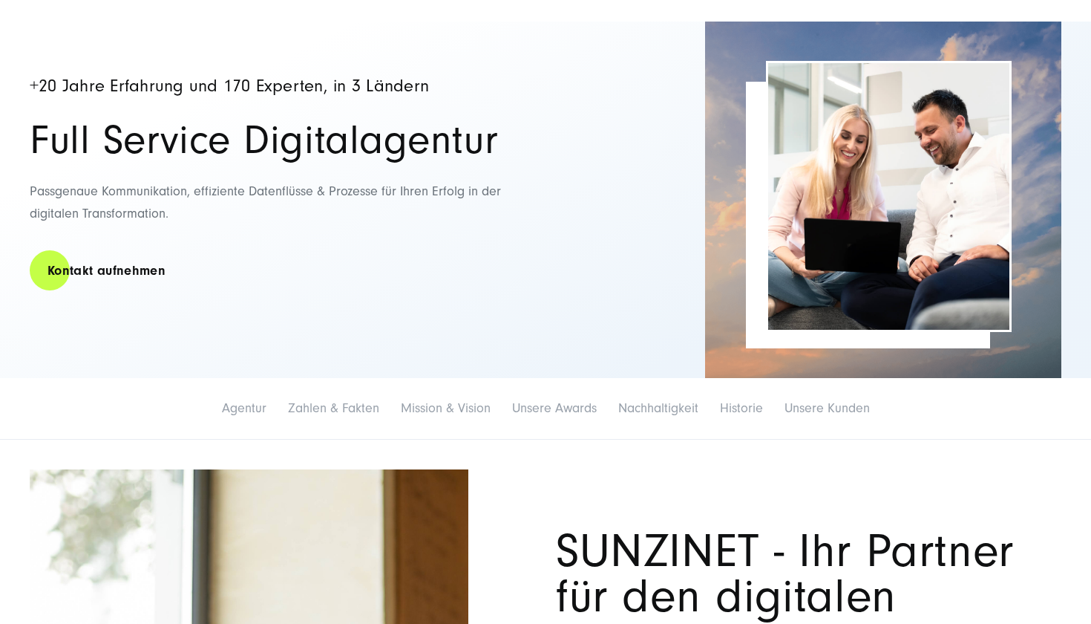
scroll to position [122, 0]
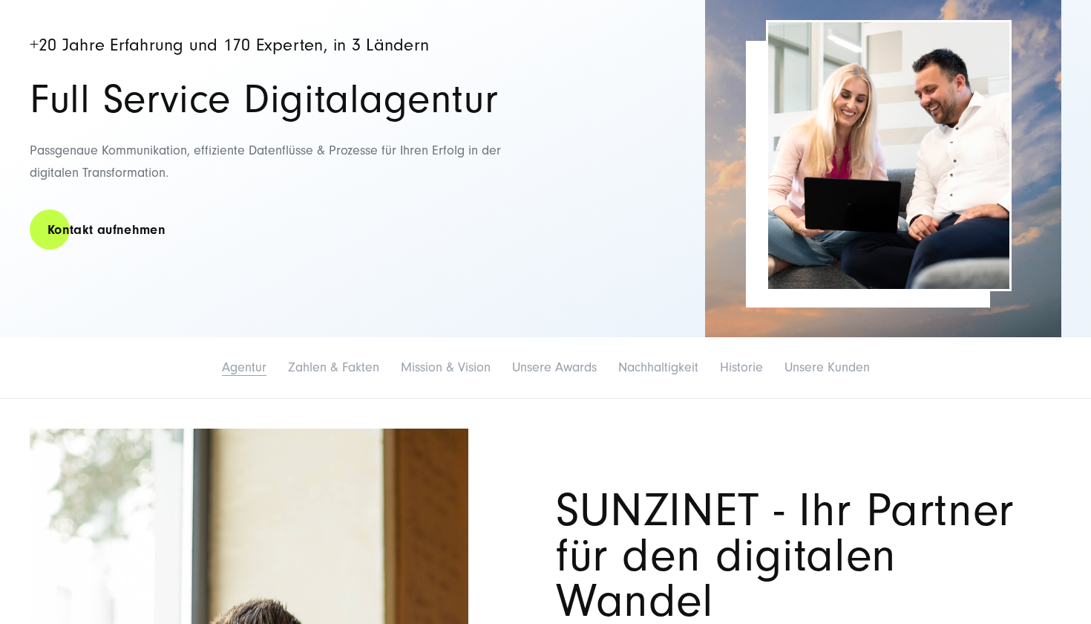
click at [234, 367] on link "Agentur" at bounding box center [244, 367] width 45 height 16
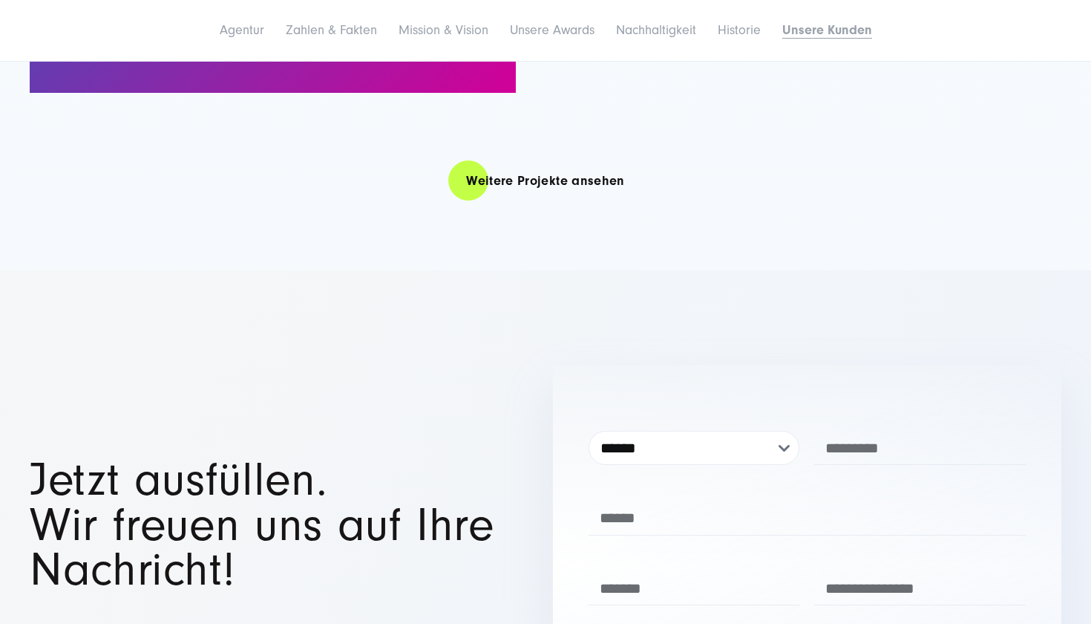
scroll to position [10688, 0]
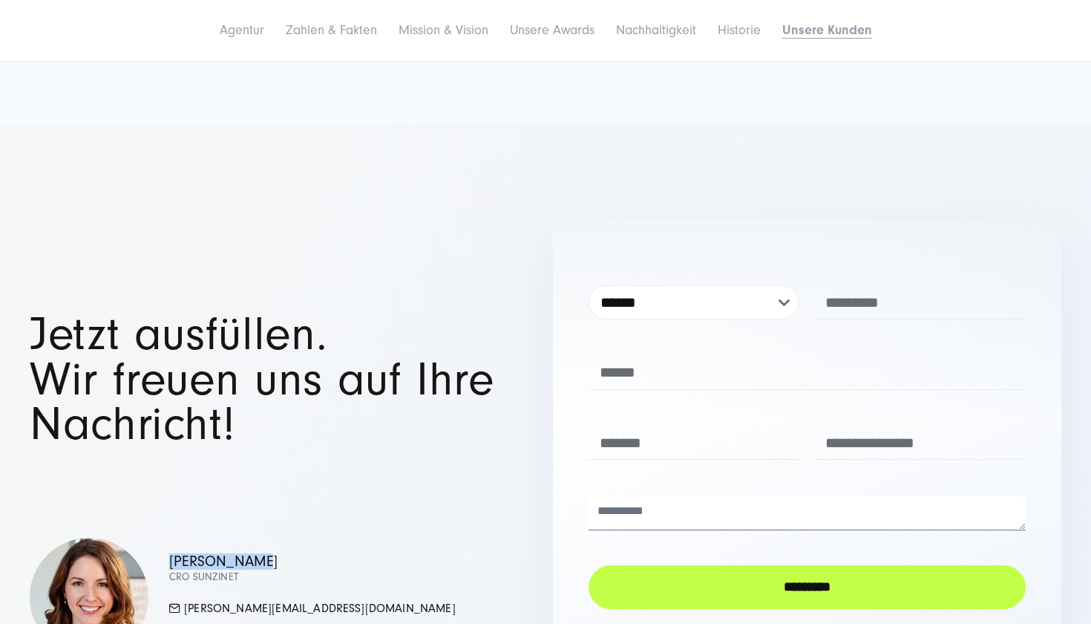
drag, startPoint x: 275, startPoint y: 374, endPoint x: 165, endPoint y: 373, distance: 110.6
click at [165, 537] on div "Simona Mayer CRO SUNZINET mayer.simona@sunzinet.com +49 221 / 355 009 0" at bounding box center [284, 596] width 509 height 119
copy p "Simona Mayer"
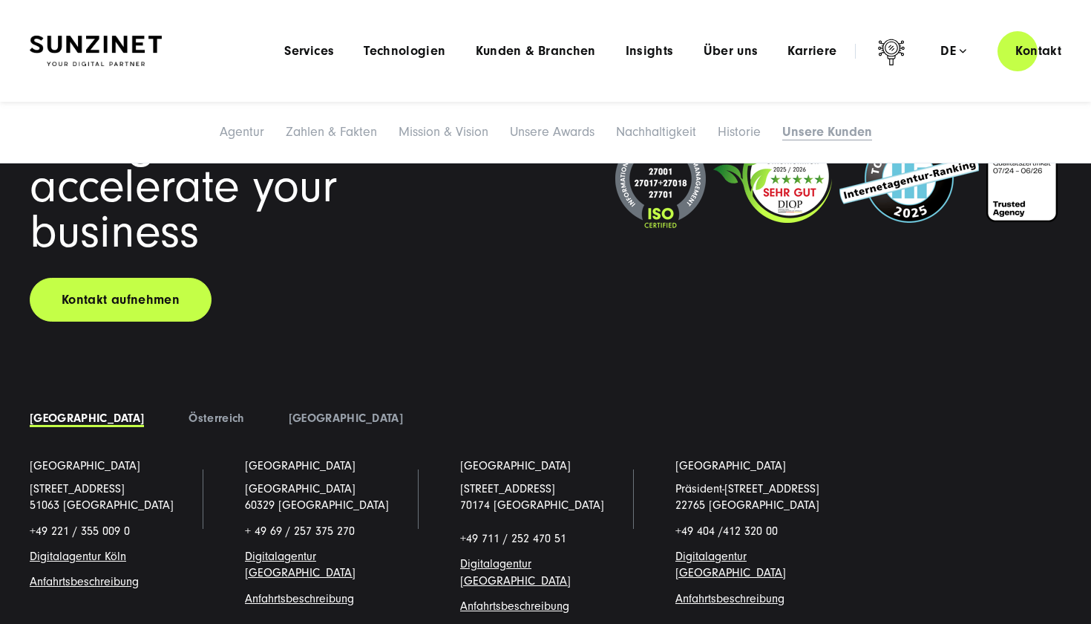
scroll to position [11484, 0]
